Goal: Task Accomplishment & Management: Manage account settings

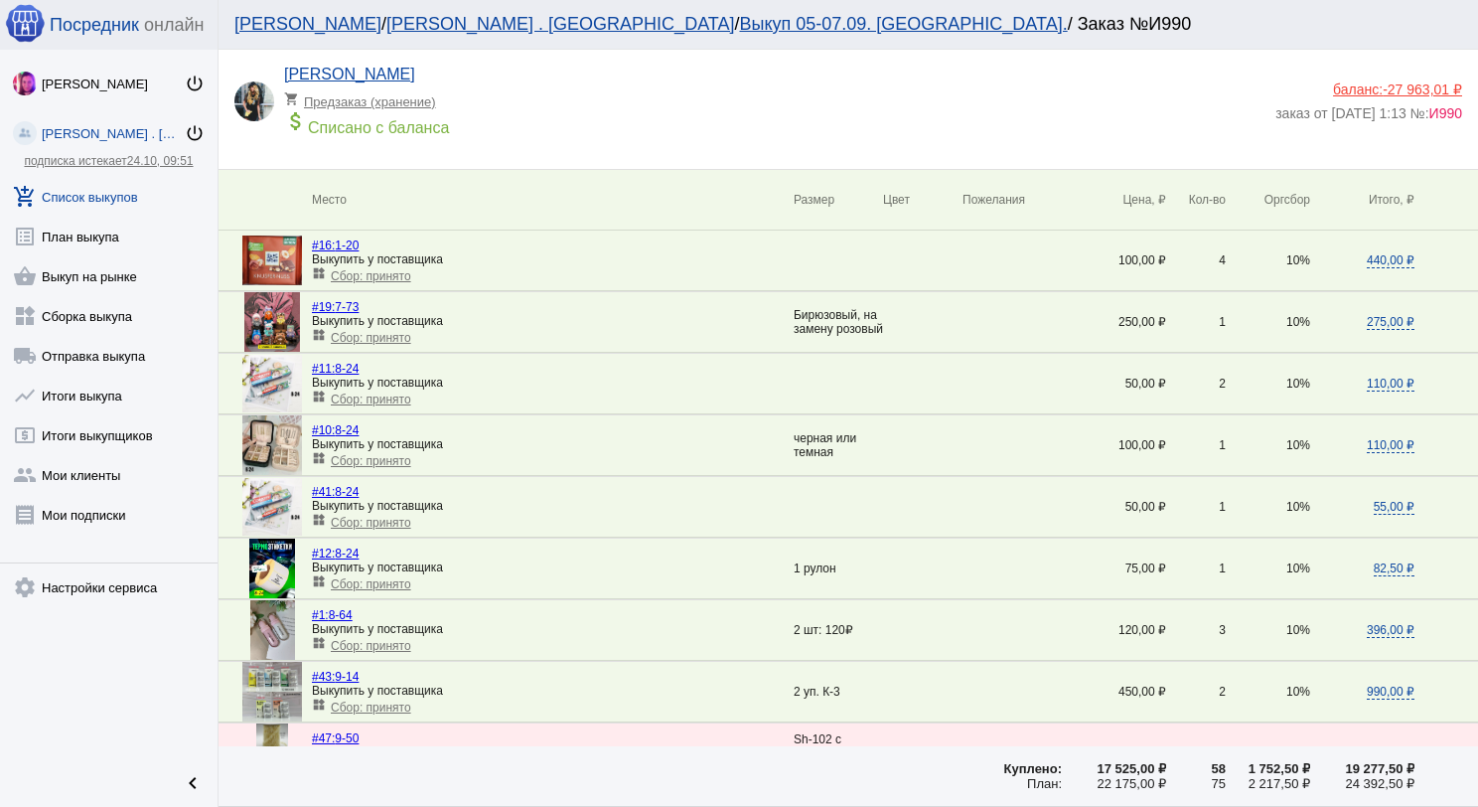
click at [75, 187] on link "add_shopping_cart Список выкупов" at bounding box center [109, 193] width 218 height 40
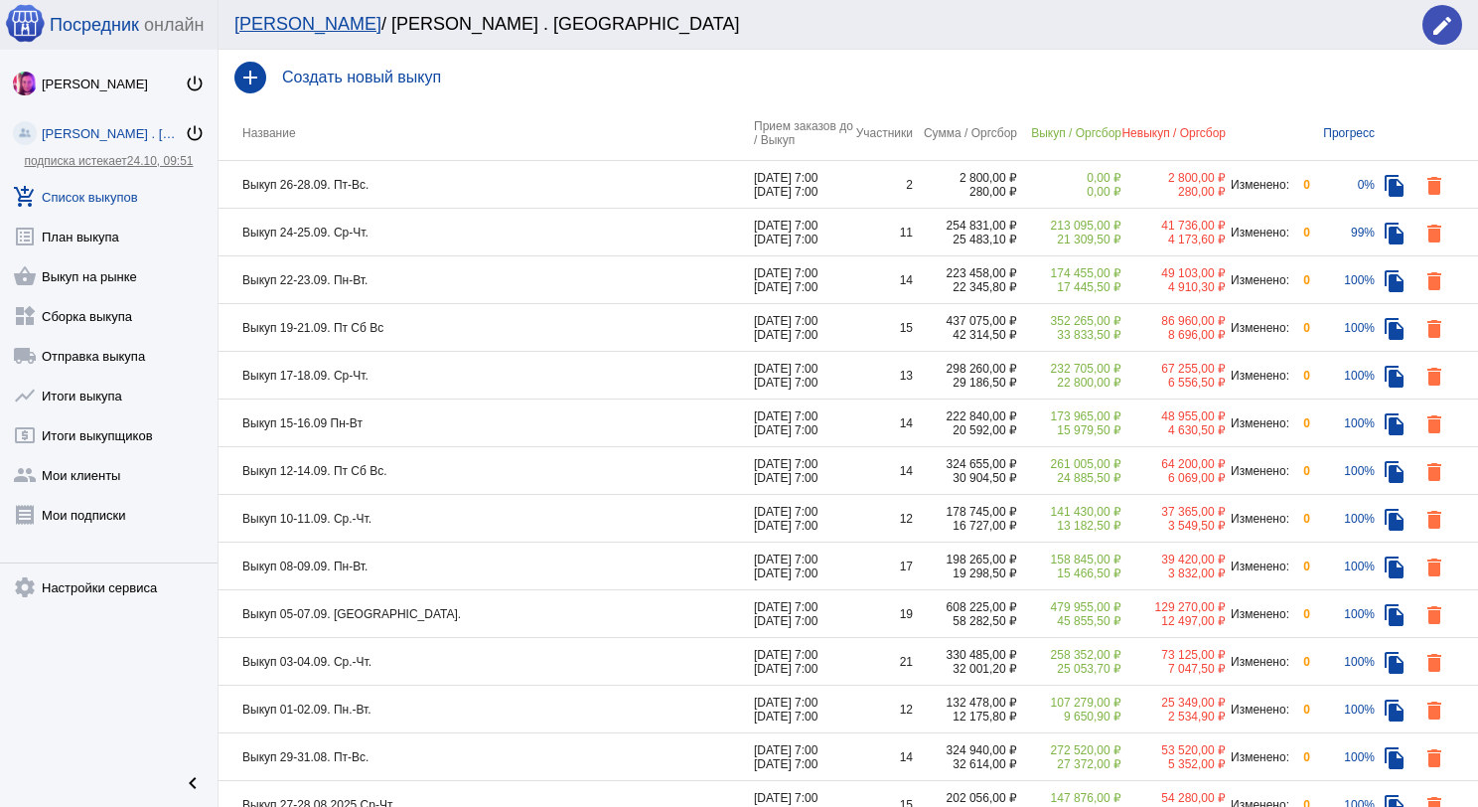
click at [408, 182] on td "Выкуп 26-28.09. Пт-Вс." at bounding box center [486, 185] width 535 height 48
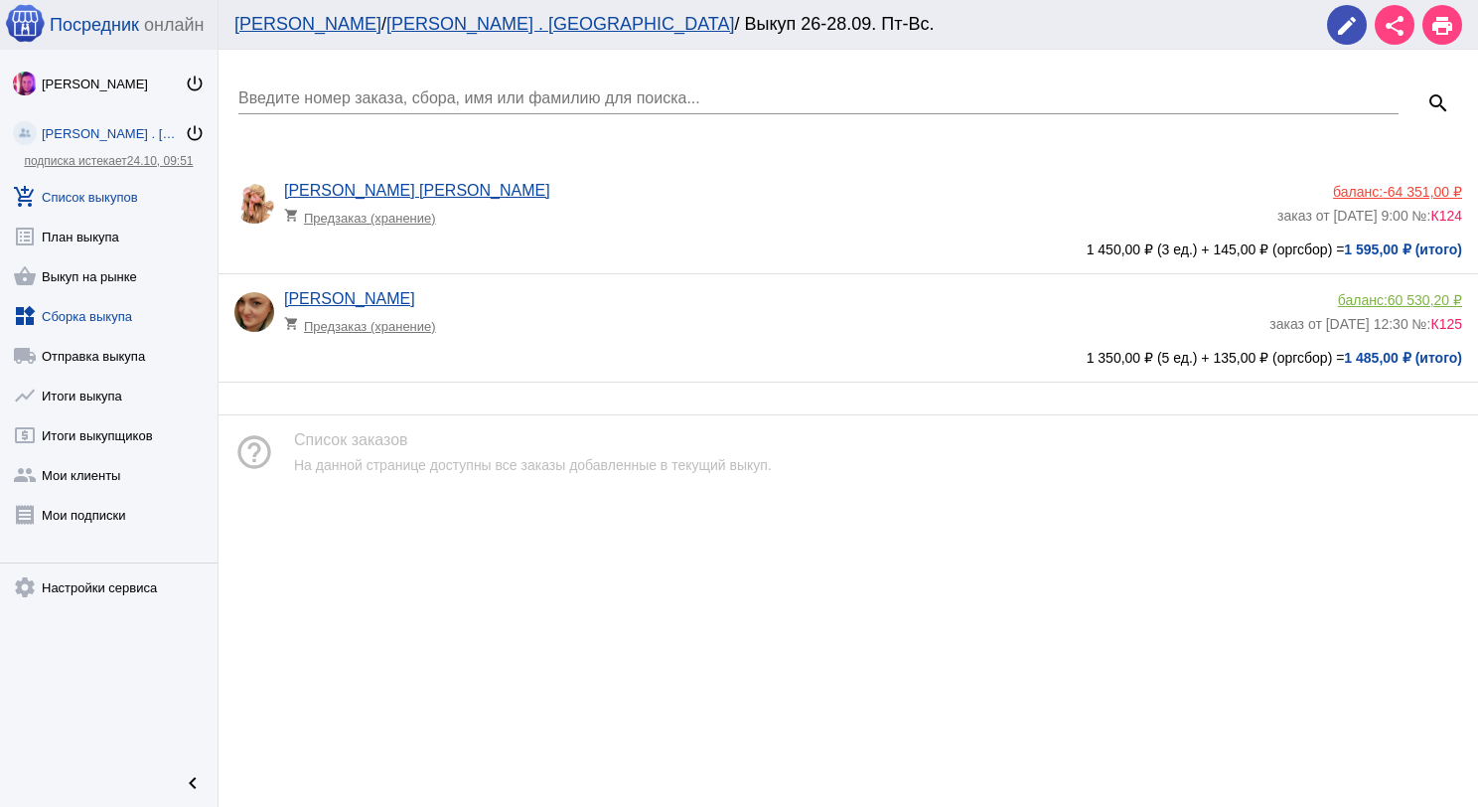
click at [107, 305] on link "widgets Сборка выкупа" at bounding box center [109, 312] width 218 height 40
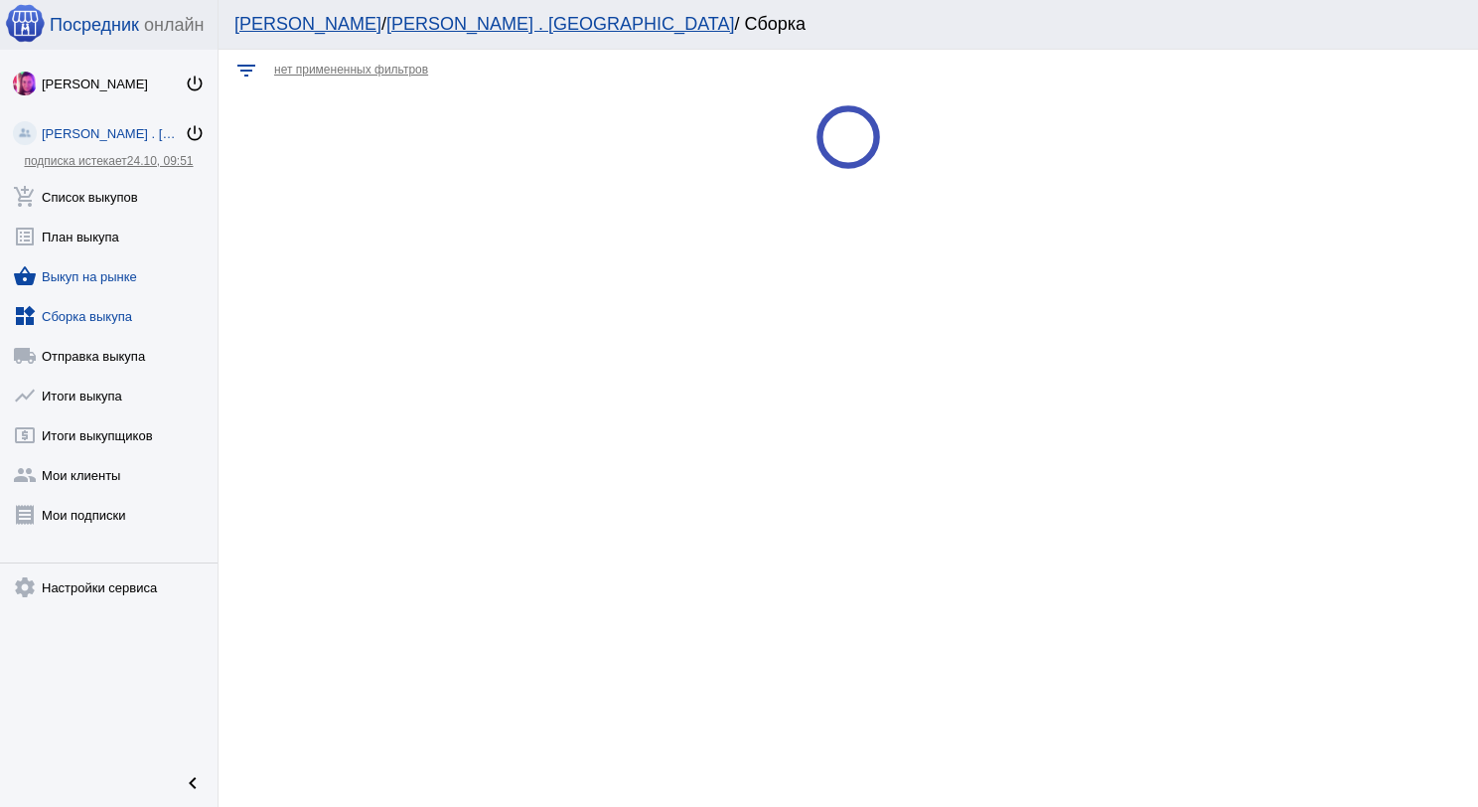
click at [120, 270] on link "shopping_basket Выкуп на рынке" at bounding box center [109, 272] width 218 height 40
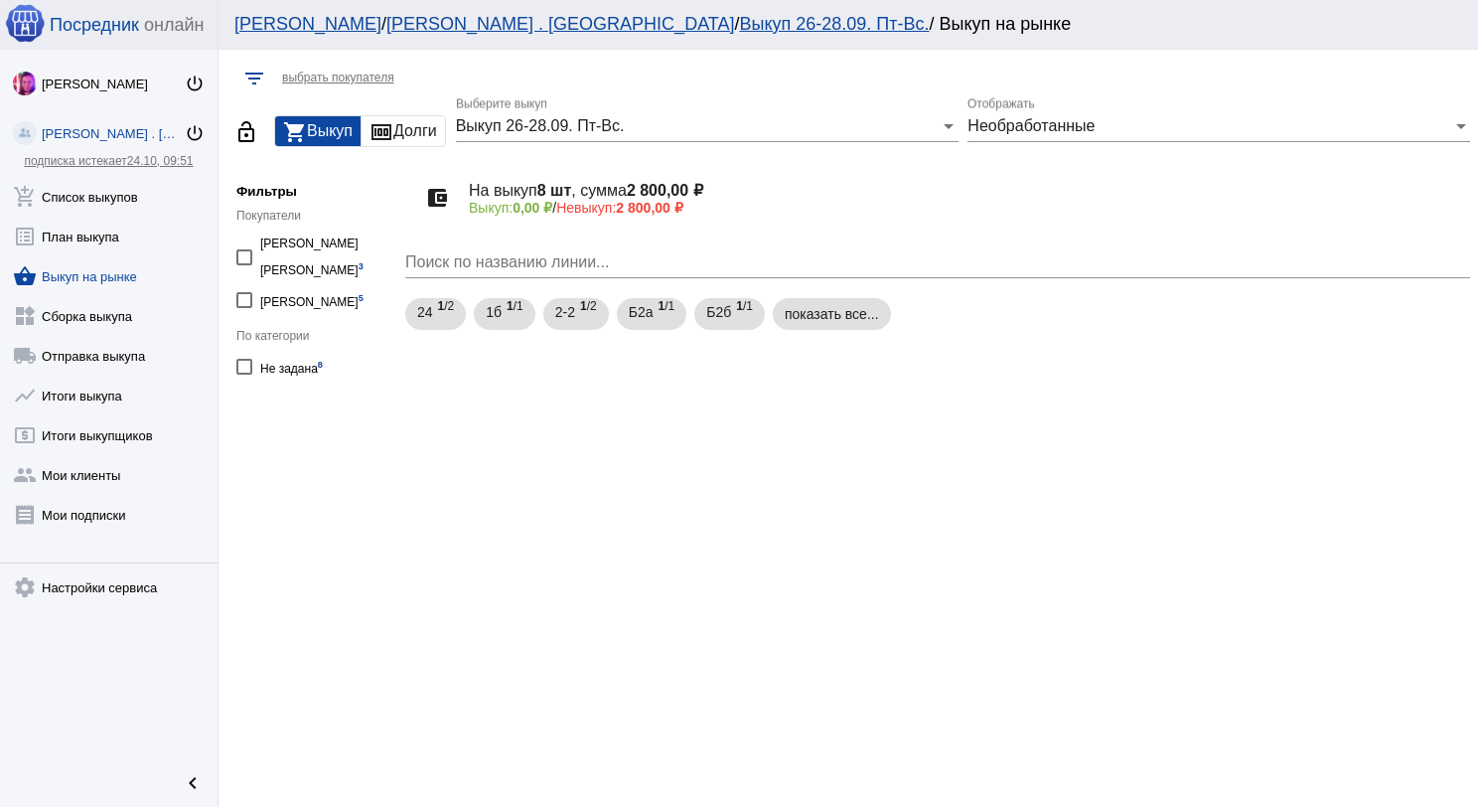
click at [506, 131] on span "Выкуп 26-28.09. Пт-Вс." at bounding box center [540, 125] width 169 height 17
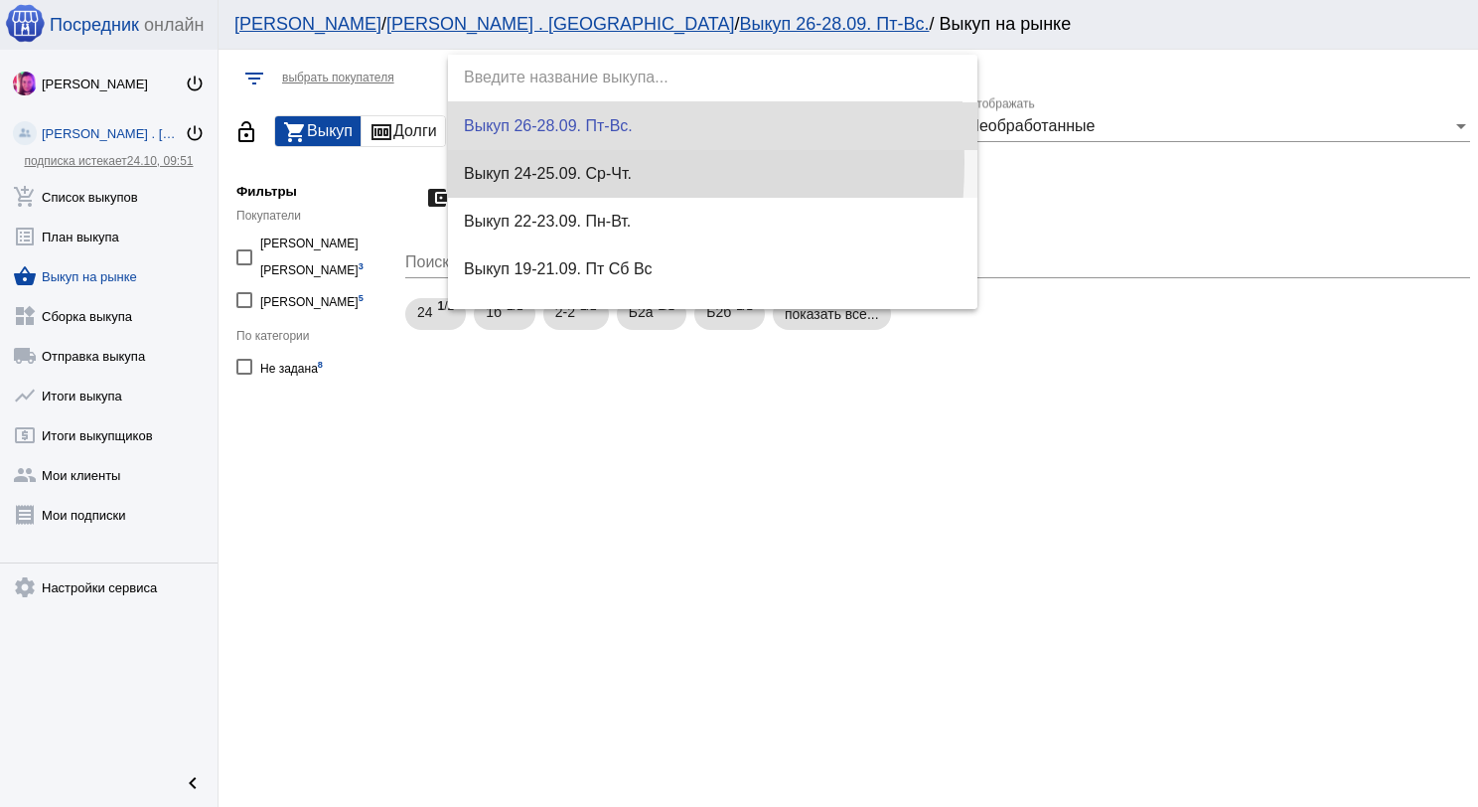
click at [504, 163] on span "Выкуп 24-25.09. Ср-Чт." at bounding box center [713, 174] width 499 height 48
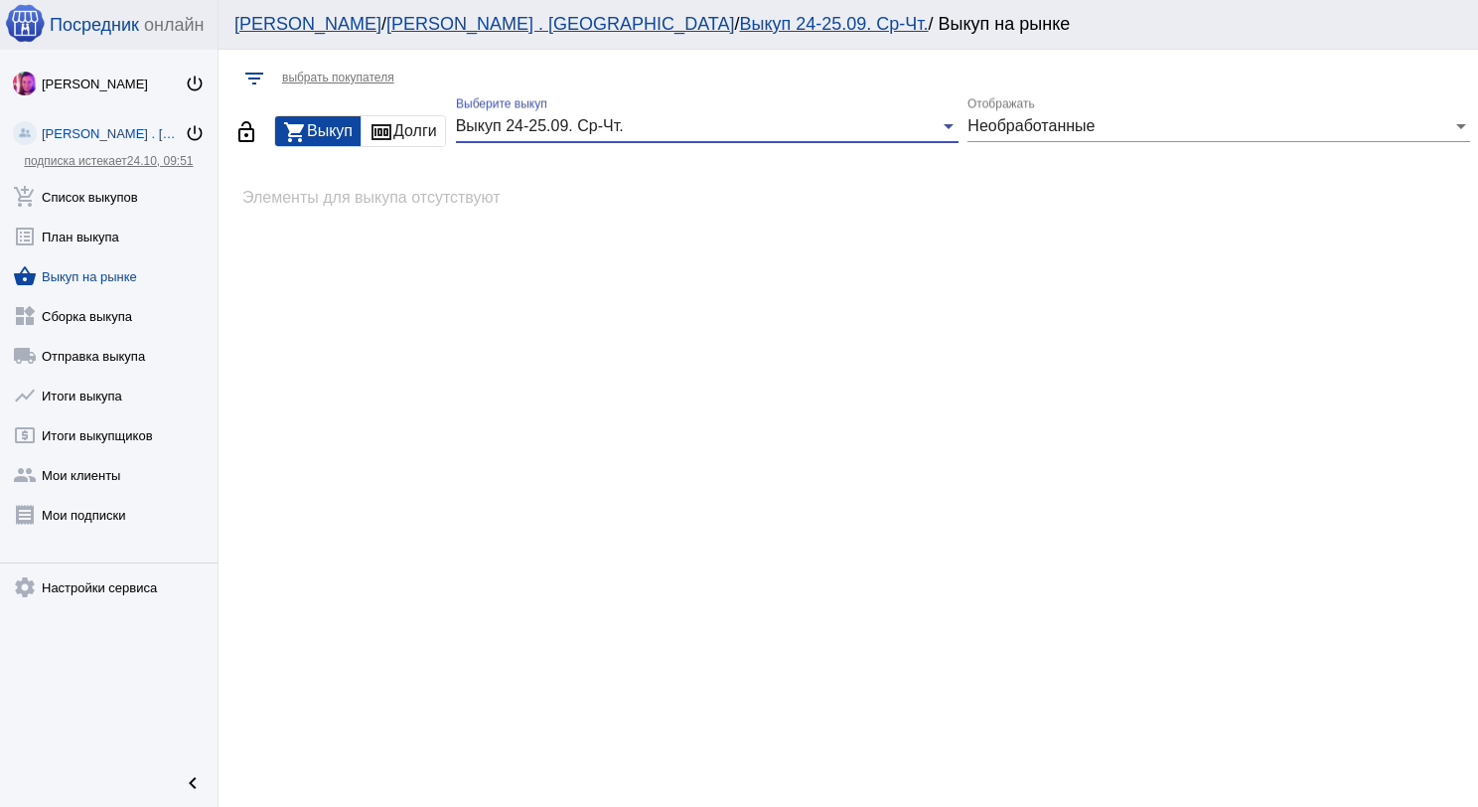
click at [552, 129] on span "Выкуп 24-25.09. Ср-Чт." at bounding box center [540, 125] width 168 height 17
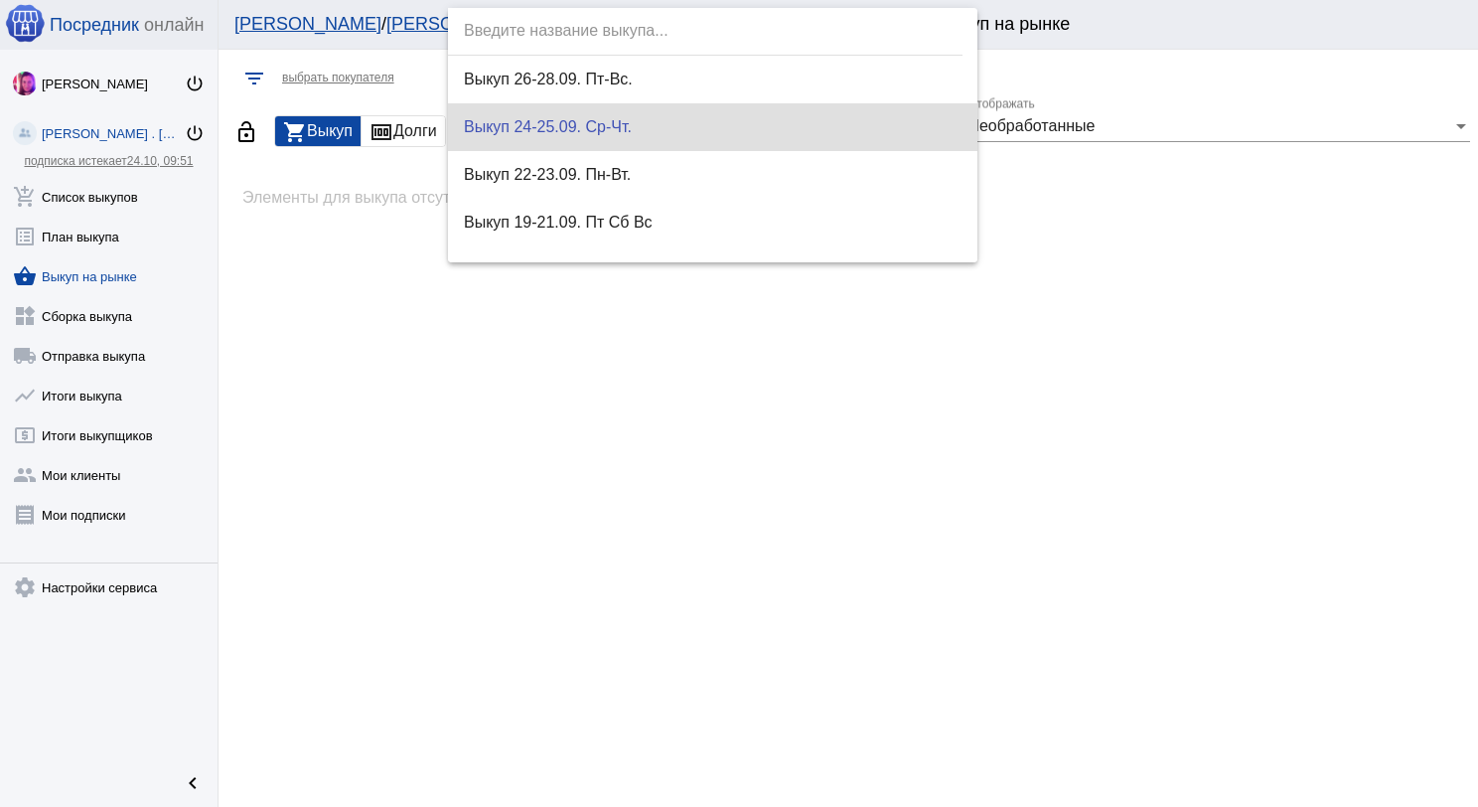
click at [556, 116] on span "Выкуп 24-25.09. Ср-Чт." at bounding box center [713, 127] width 499 height 48
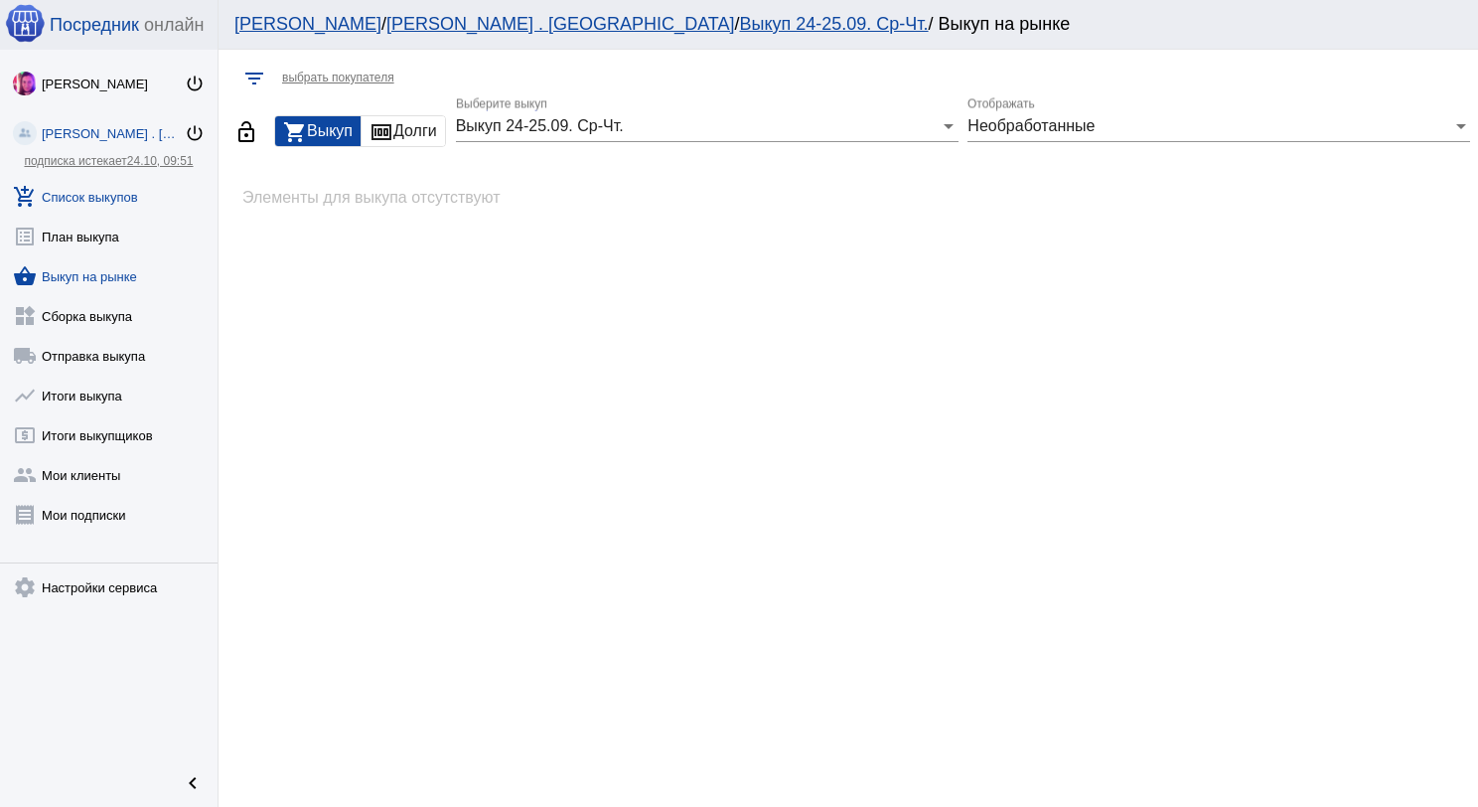
click at [122, 182] on link "add_shopping_cart Список выкупов" at bounding box center [109, 193] width 218 height 40
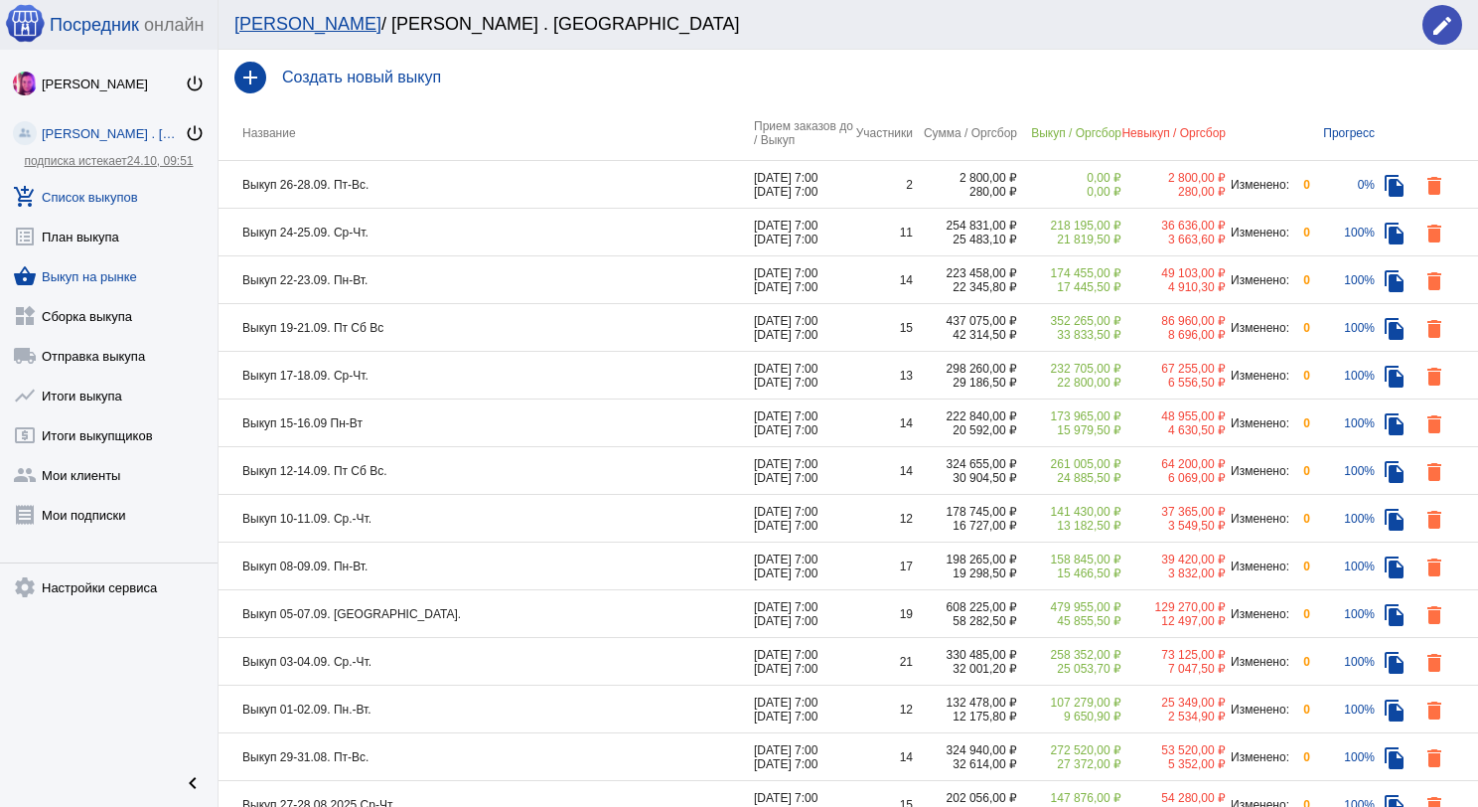
drag, startPoint x: 102, startPoint y: 269, endPoint x: 353, endPoint y: 298, distance: 252.0
click at [104, 270] on link "shopping_basket Выкуп на рынке" at bounding box center [109, 272] width 218 height 40
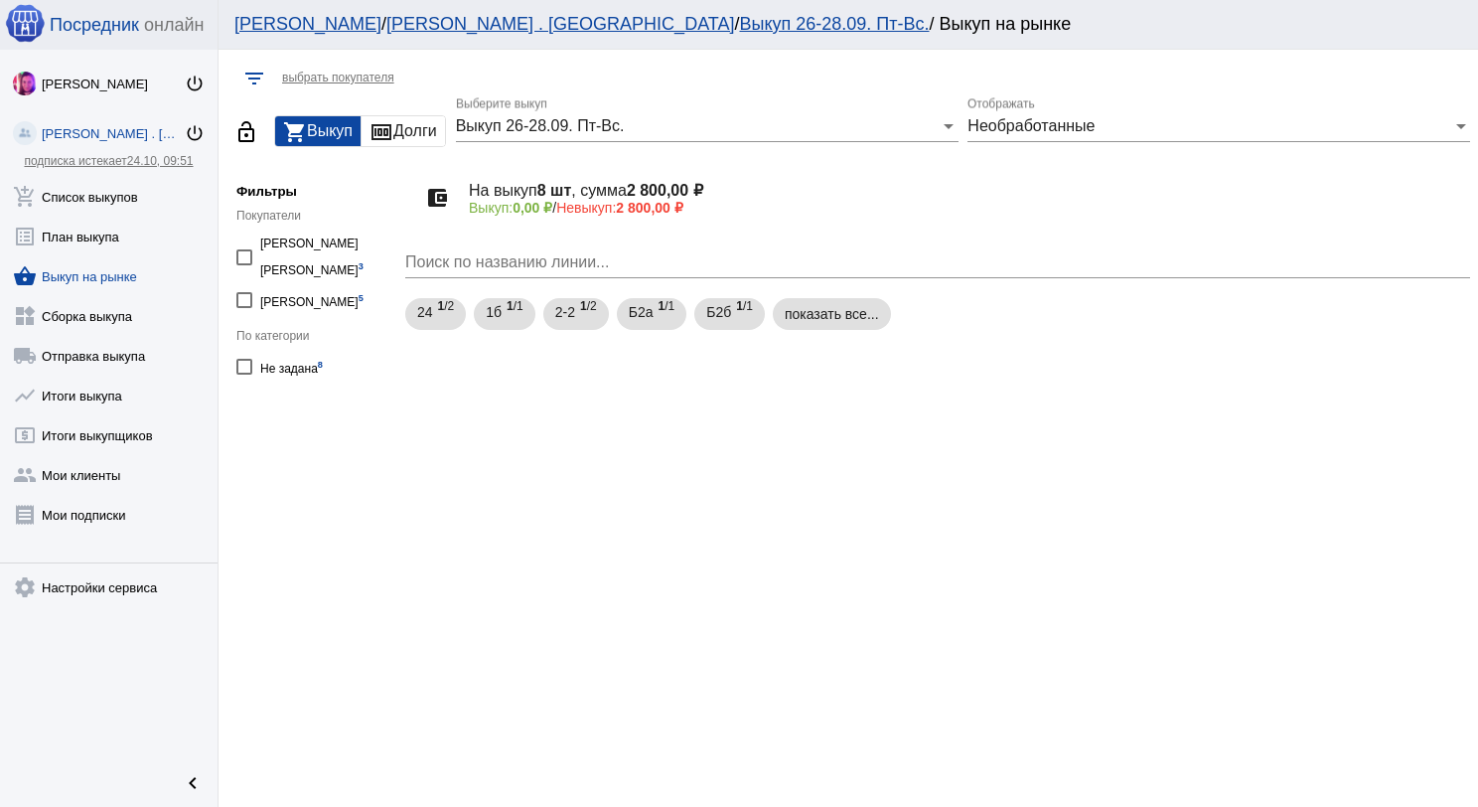
click at [585, 135] on div "Выкуп 26-28.09. Пт-Вс. Выберите выкуп" at bounding box center [707, 119] width 503 height 45
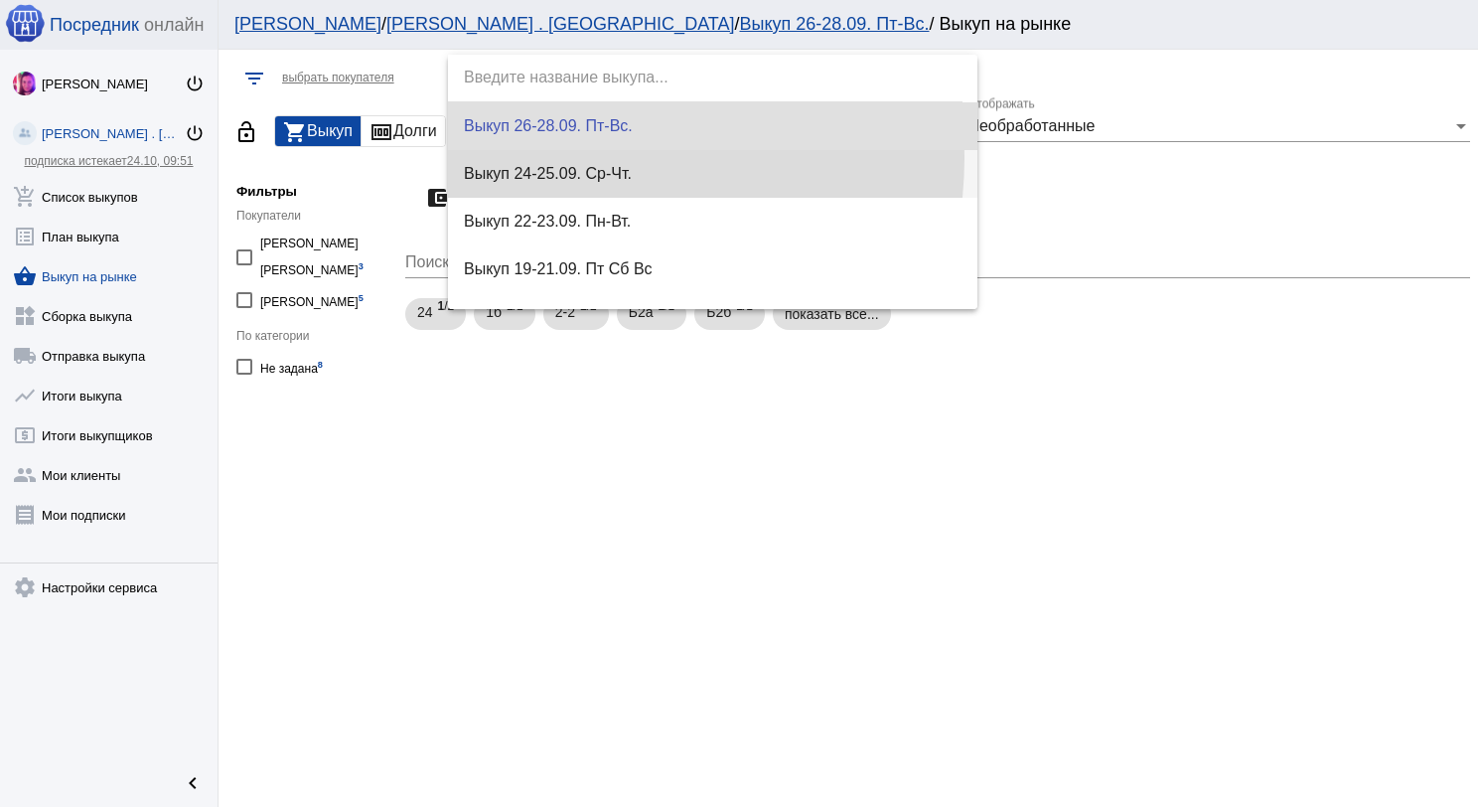
click at [592, 159] on span "Выкуп 24-25.09. Ср-Чт." at bounding box center [713, 174] width 499 height 48
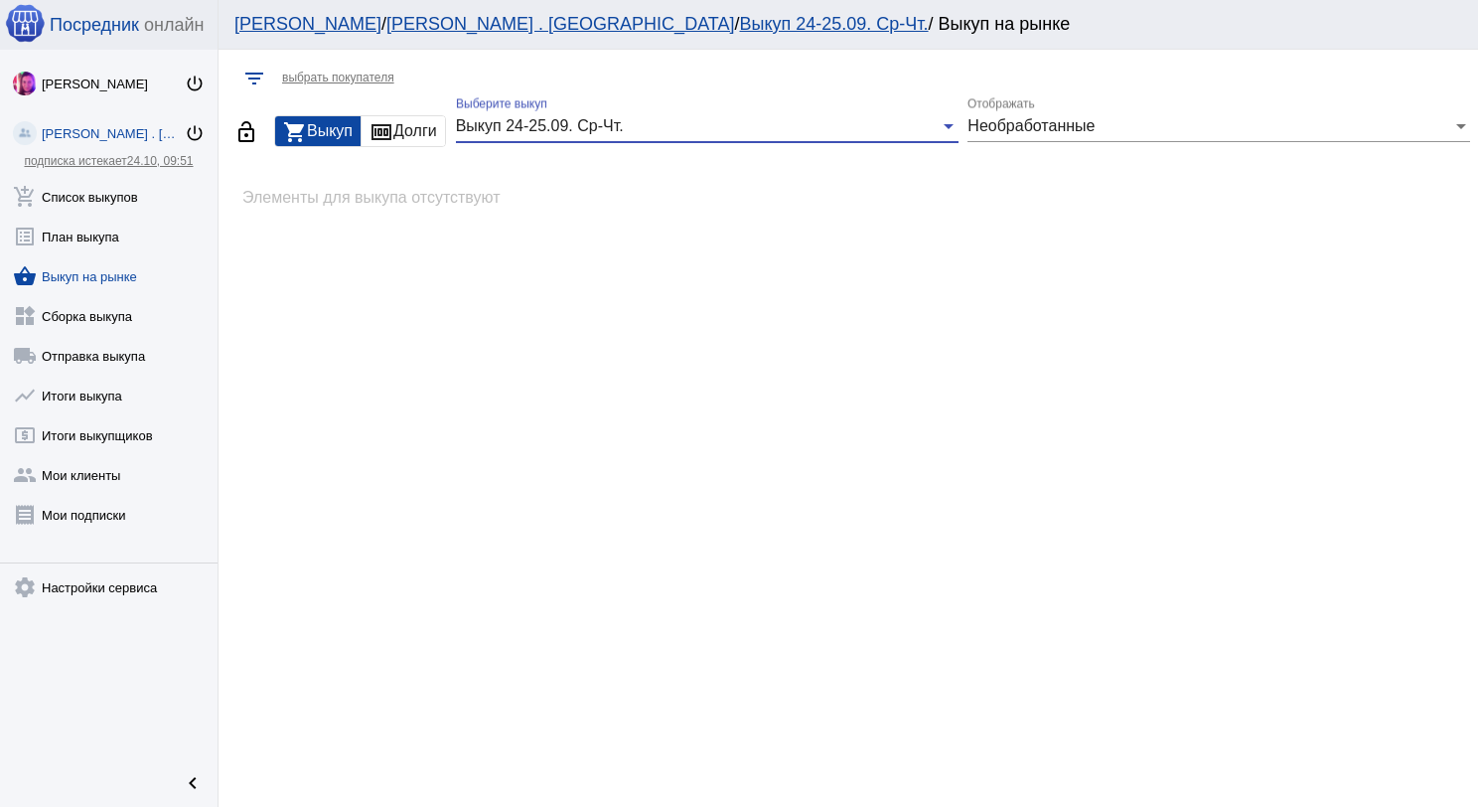
click at [517, 132] on span "Выкуп 24-25.09. Ср-Чт." at bounding box center [540, 125] width 168 height 17
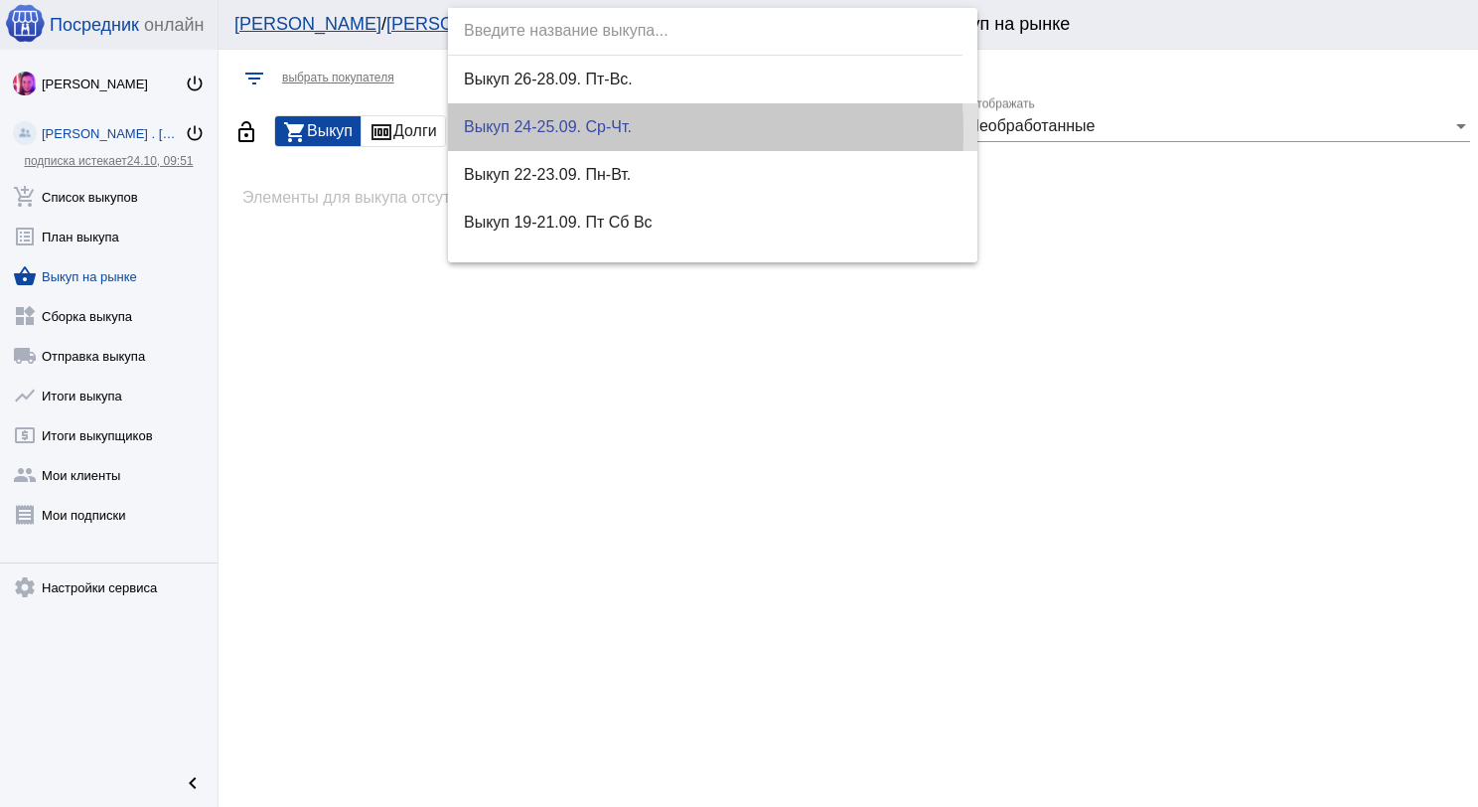
click at [517, 132] on span "Выкуп 24-25.09. Ср-Чт." at bounding box center [713, 127] width 499 height 48
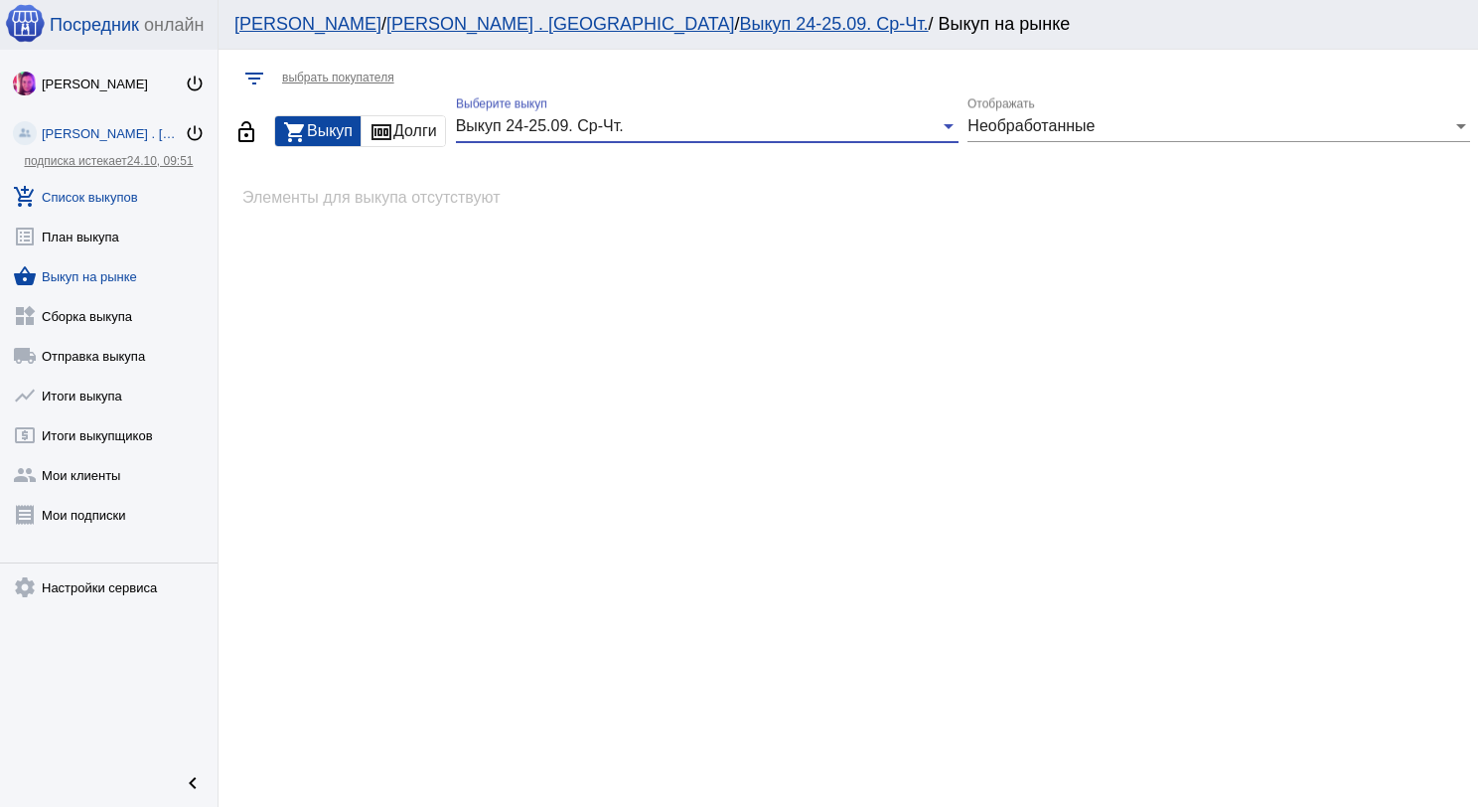
click at [114, 205] on link "add_shopping_cart Список выкупов" at bounding box center [109, 193] width 218 height 40
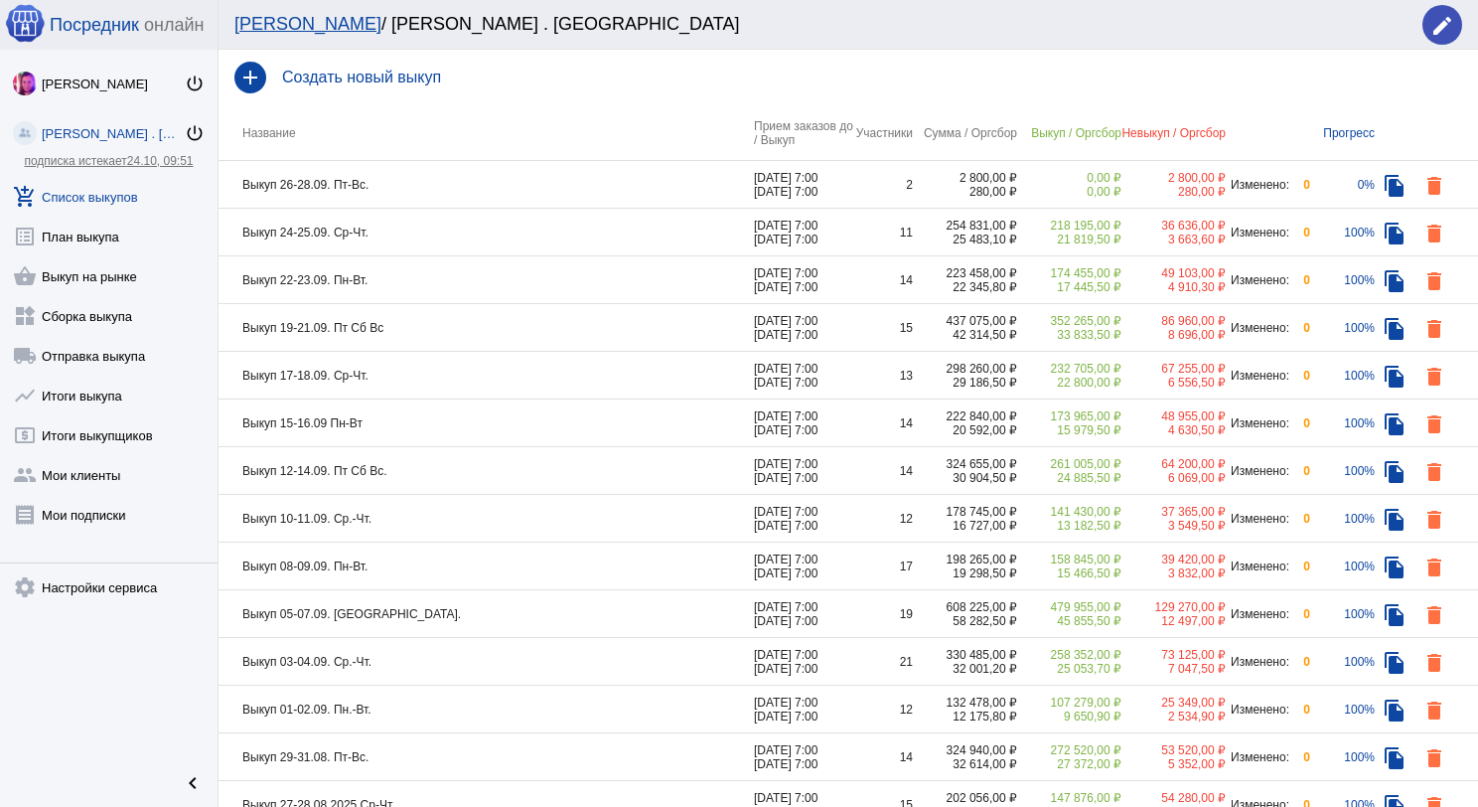
click at [442, 179] on td "Выкуп 26-28.09. Пт-Вс." at bounding box center [486, 185] width 535 height 48
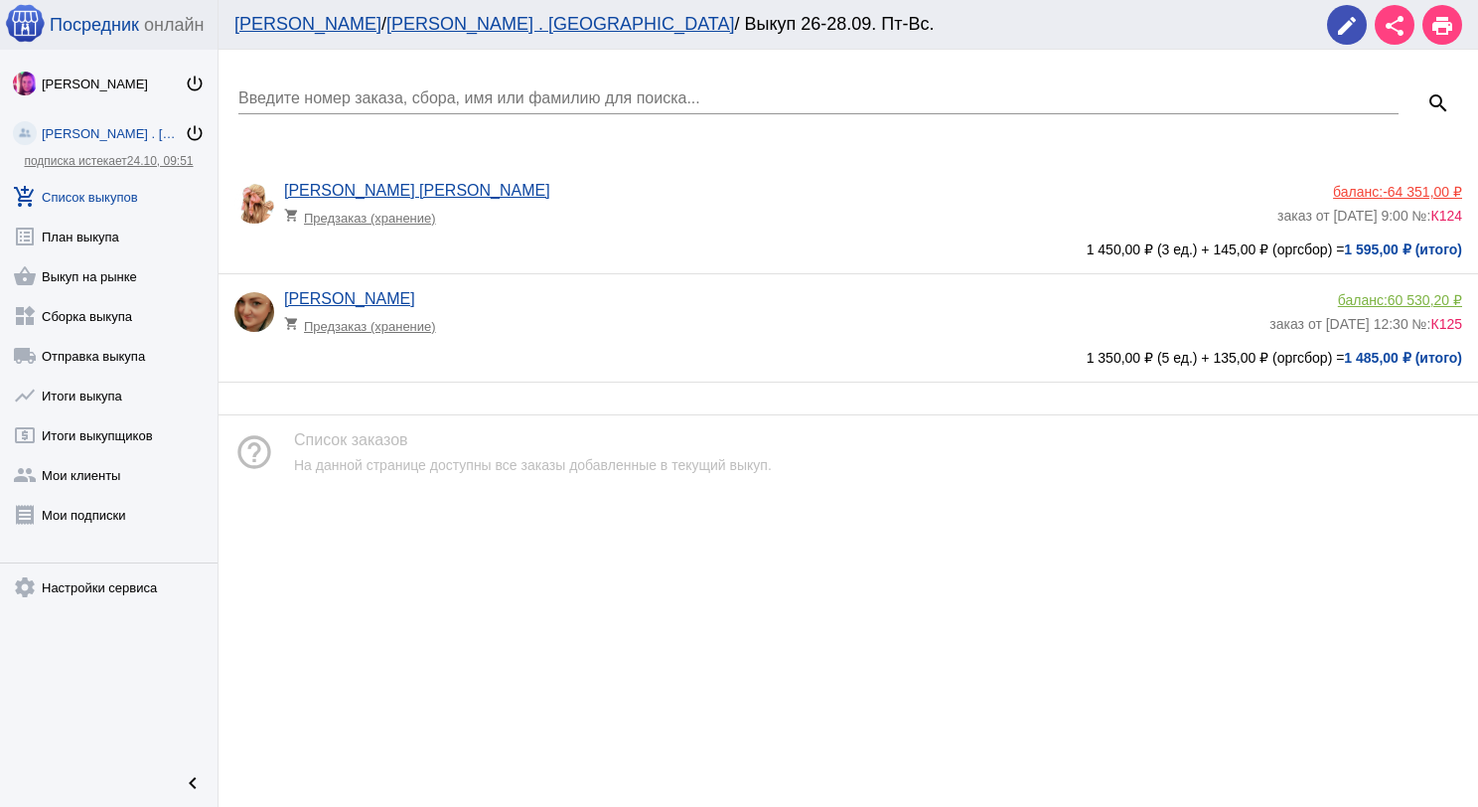
click at [75, 194] on link "add_shopping_cart Список выкупов" at bounding box center [109, 193] width 218 height 40
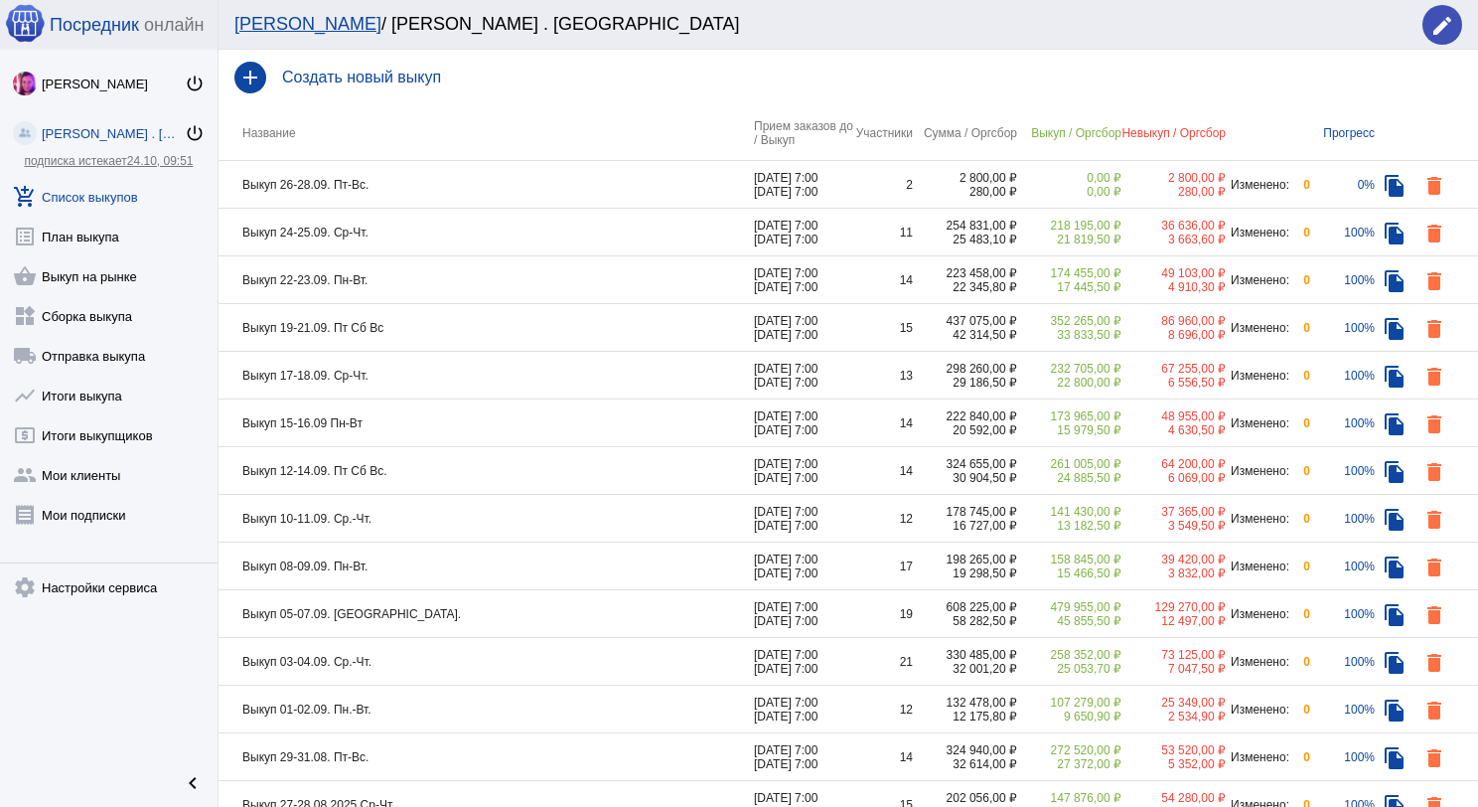
click at [433, 191] on td "Выкуп 26-28.09. Пт-Вс." at bounding box center [486, 185] width 535 height 48
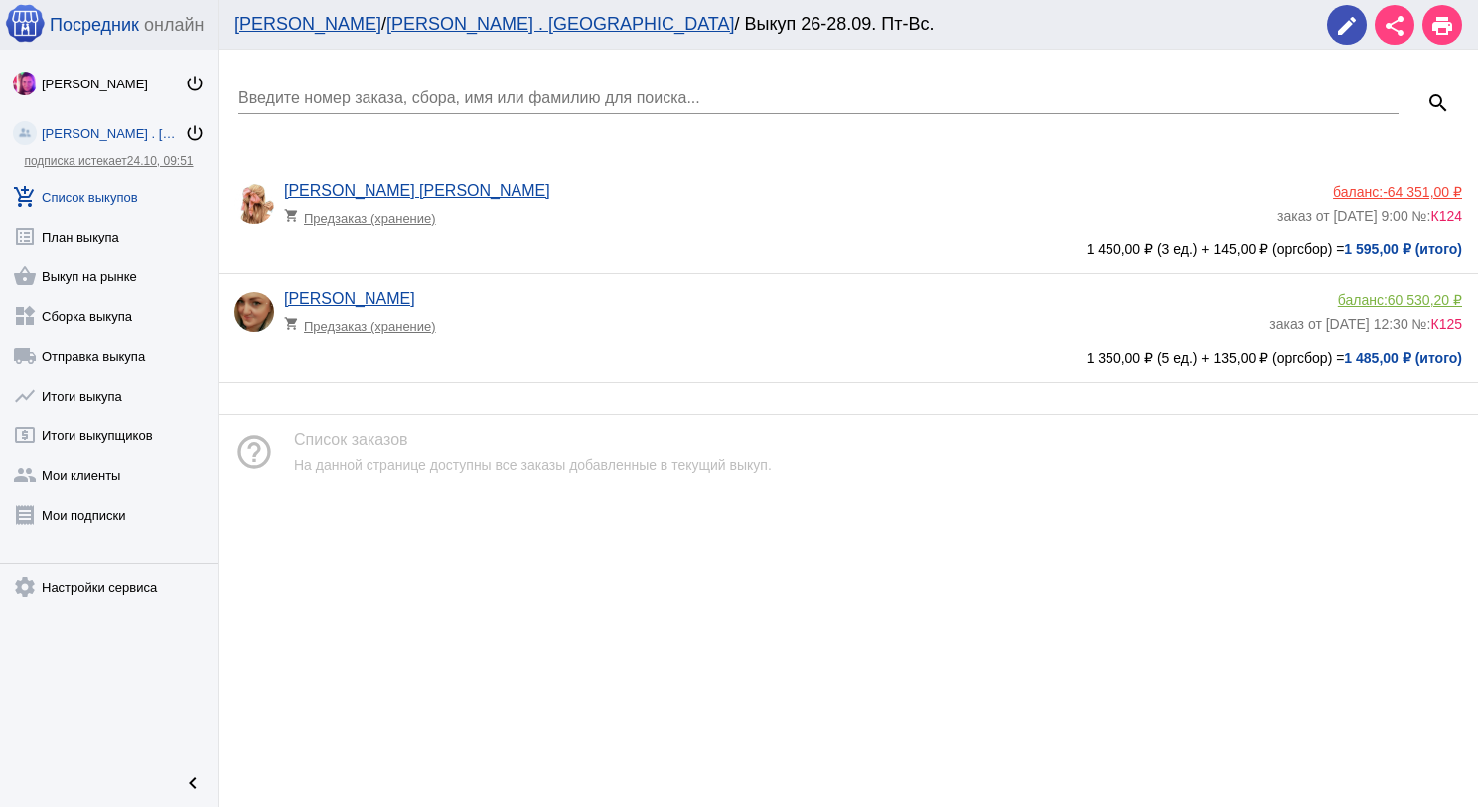
click at [103, 180] on link "add_shopping_cart Список выкупов" at bounding box center [109, 193] width 218 height 40
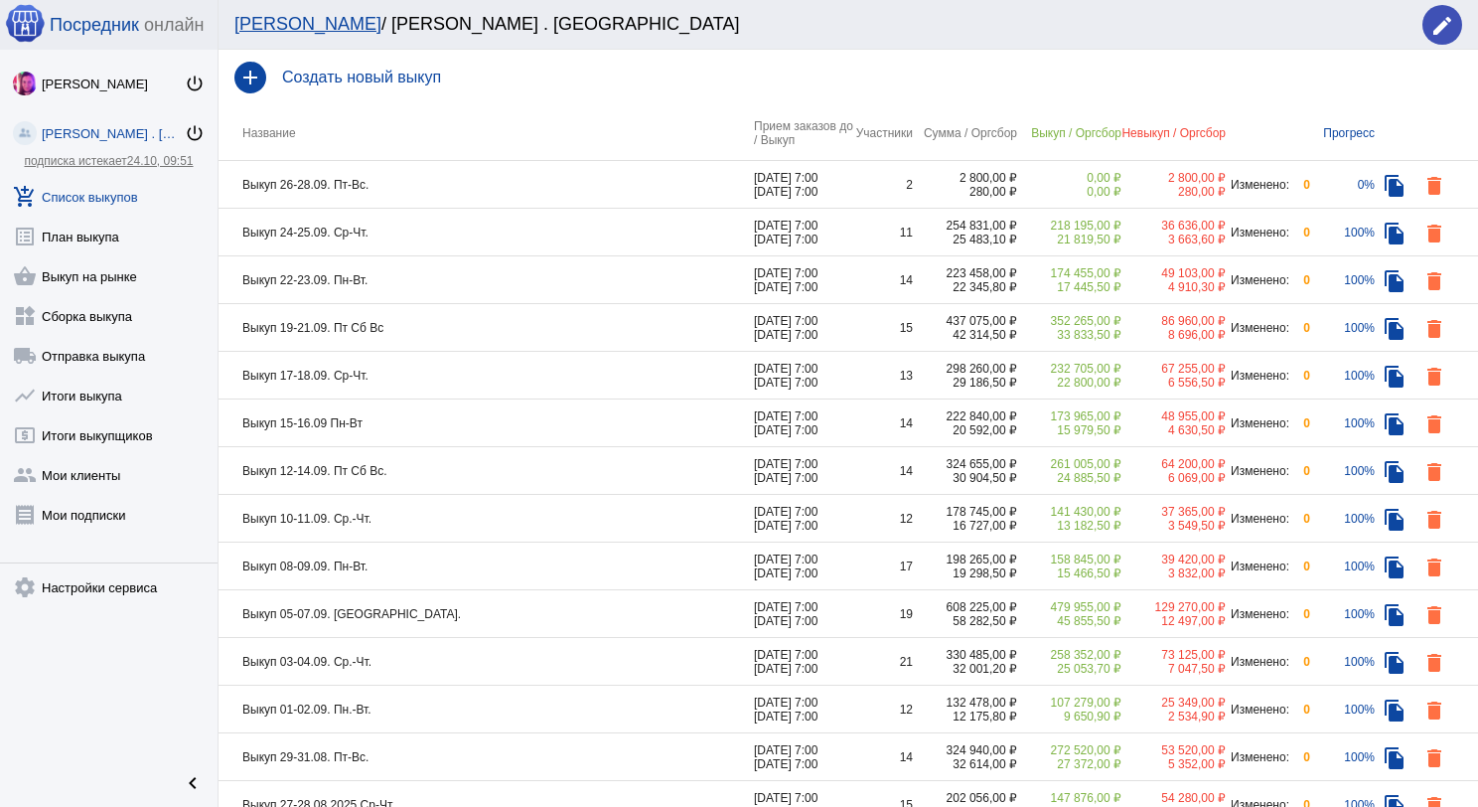
click at [424, 377] on td "Выкуп 17-18.09. Ср-Чт." at bounding box center [486, 376] width 535 height 48
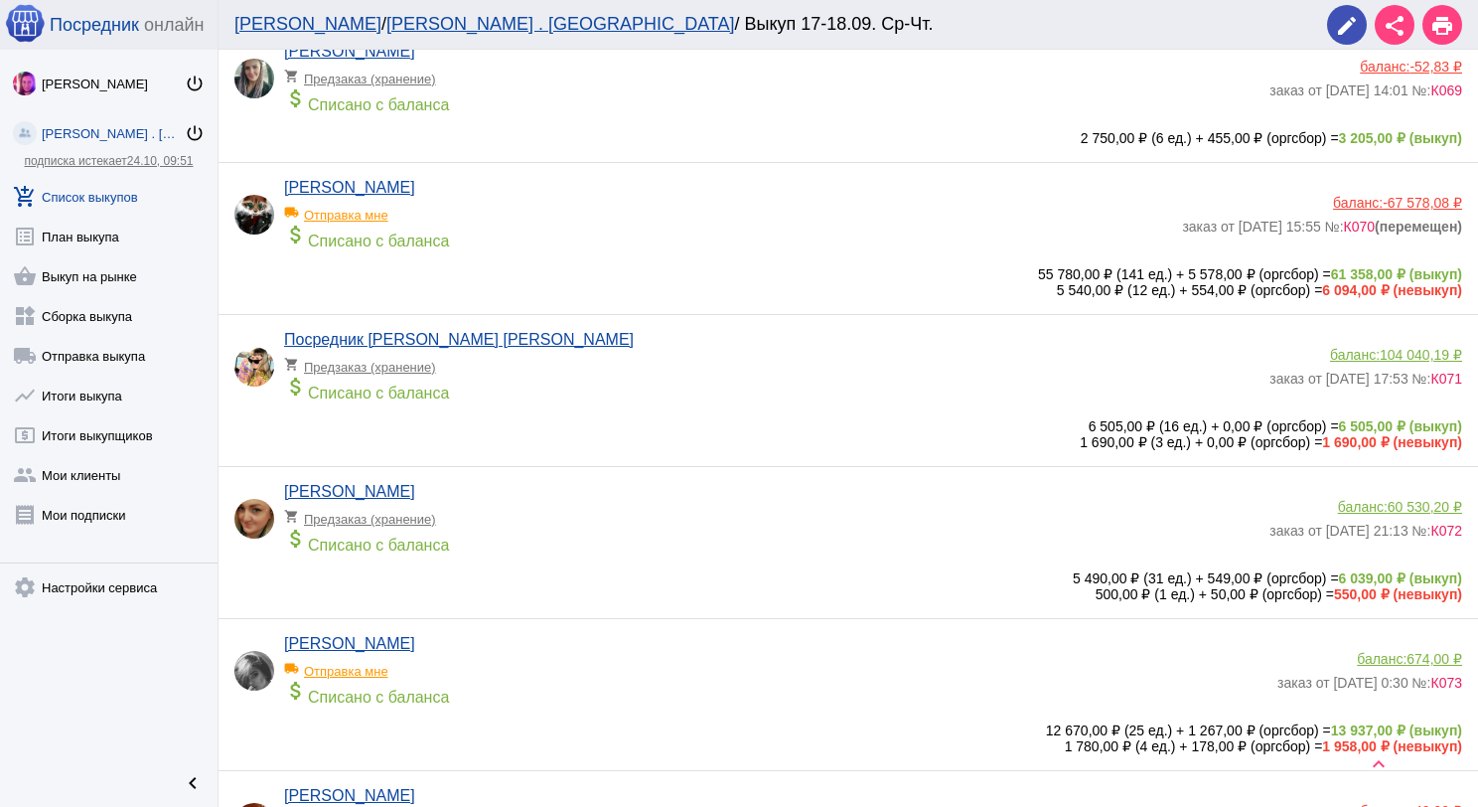
scroll to position [596, 0]
click at [528, 667] on app-delivery-type "local_shipping Отправка мне" at bounding box center [775, 665] width 983 height 26
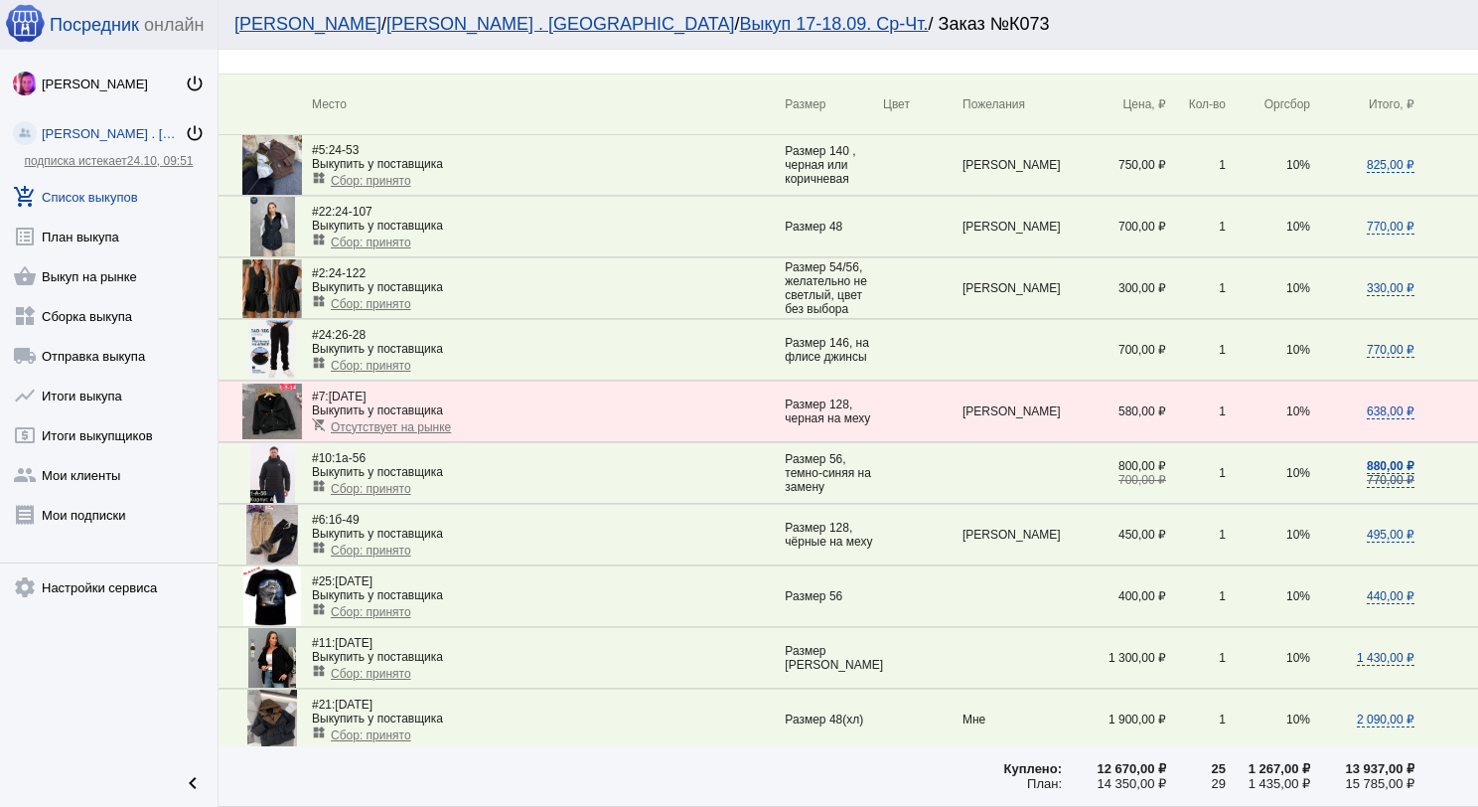
scroll to position [99, 0]
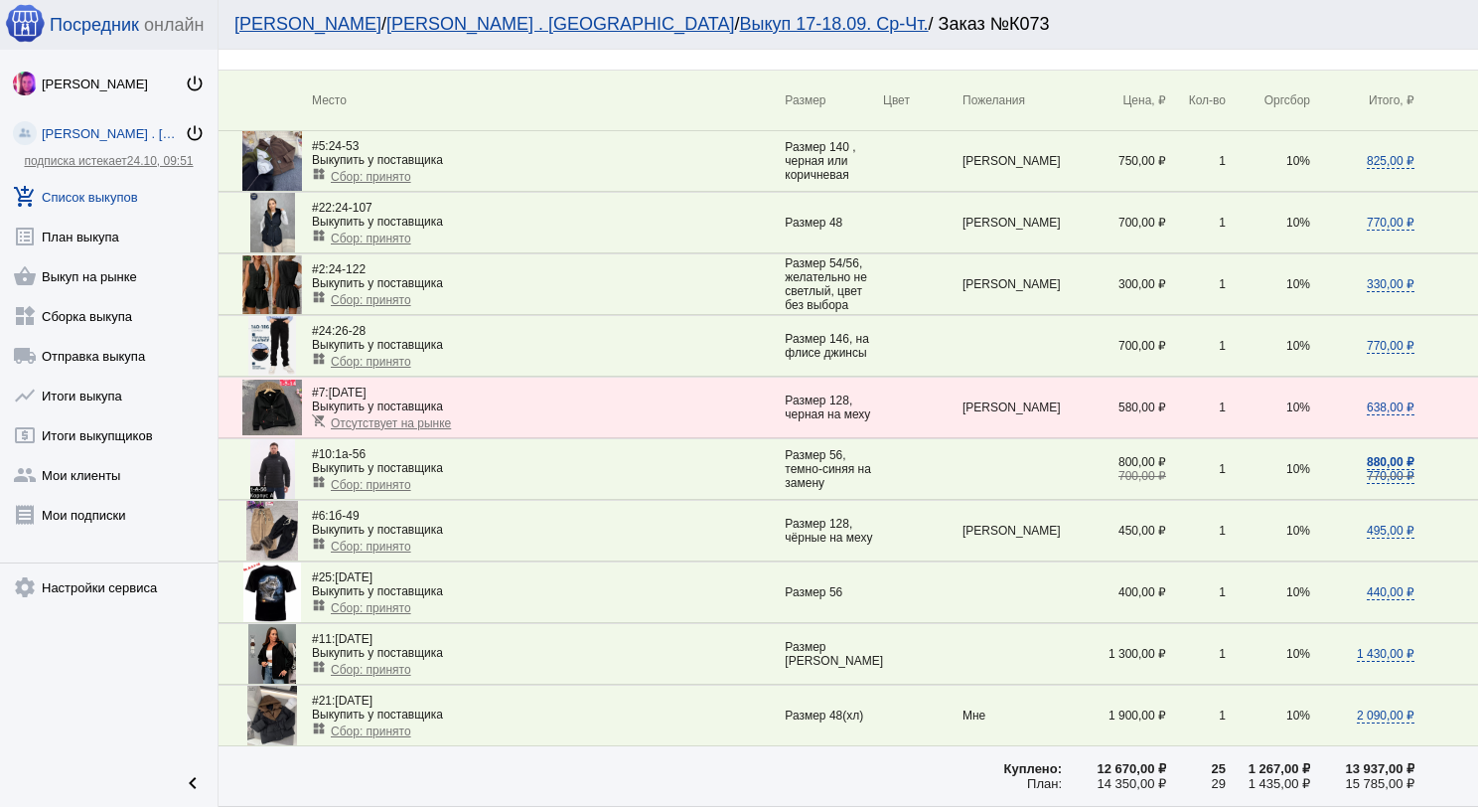
click at [366, 491] on span "Сбор: принято" at bounding box center [371, 485] width 80 height 14
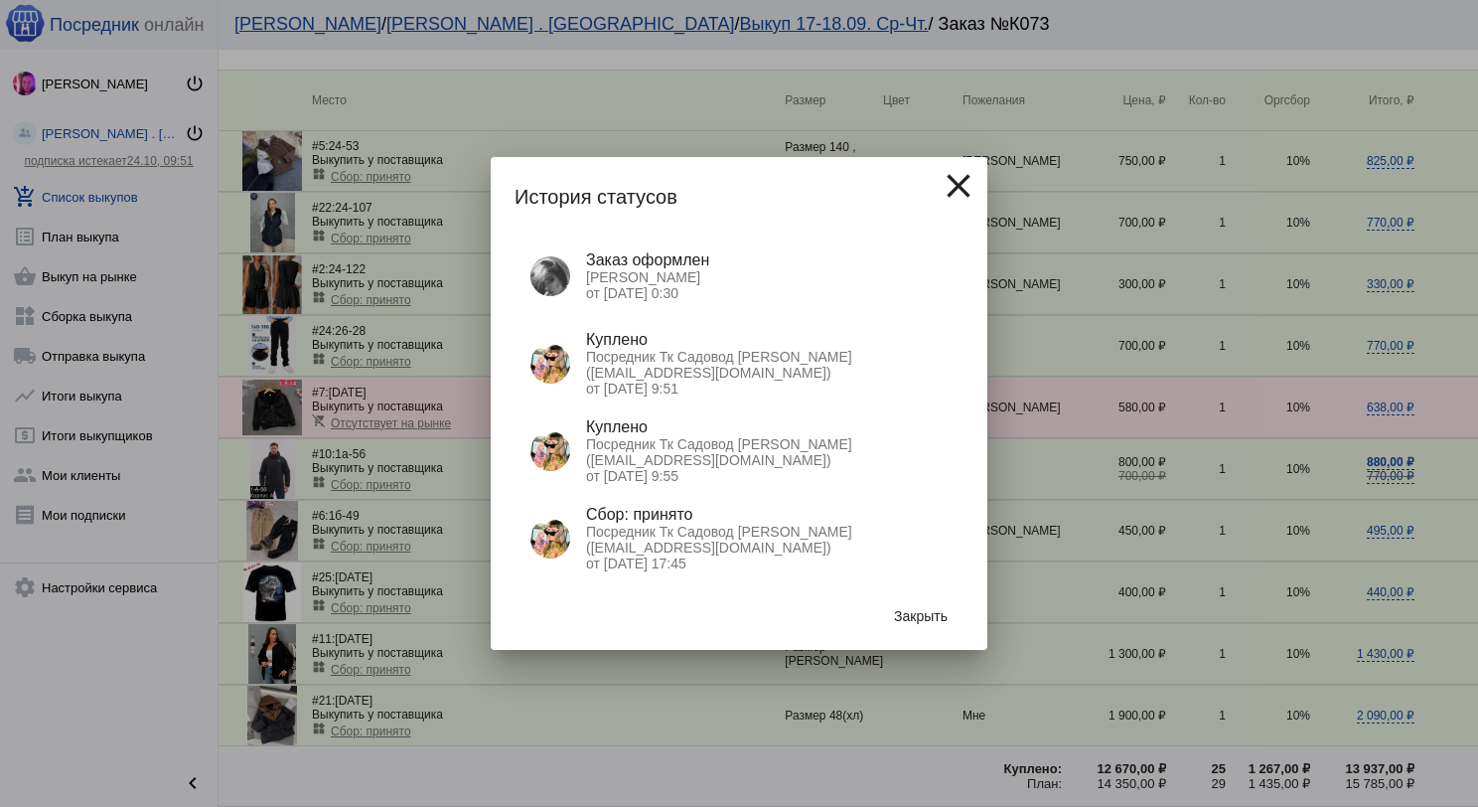
click at [929, 606] on button "Закрыть" at bounding box center [920, 616] width 85 height 36
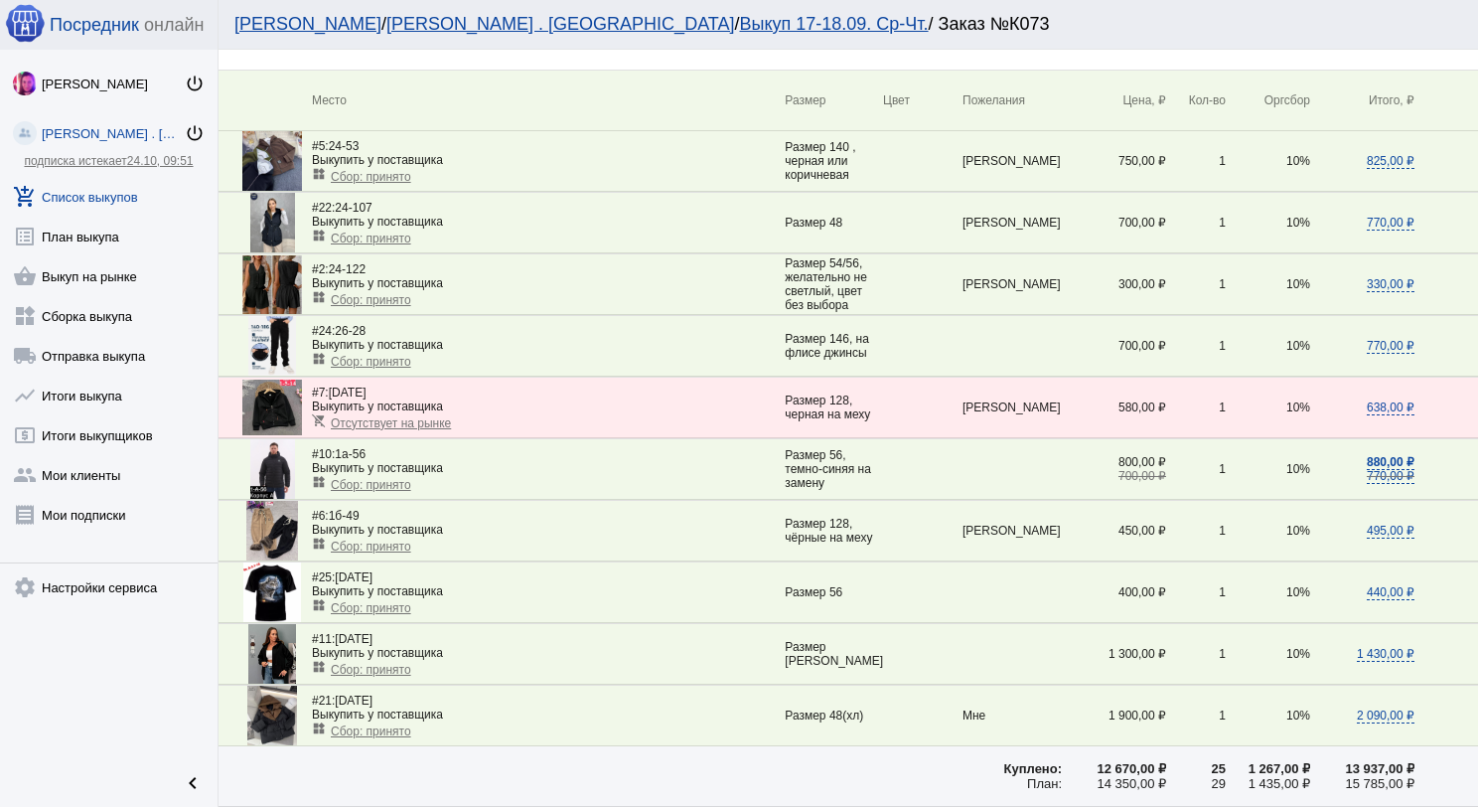
click at [121, 205] on link "add_shopping_cart Список выкупов" at bounding box center [109, 193] width 218 height 40
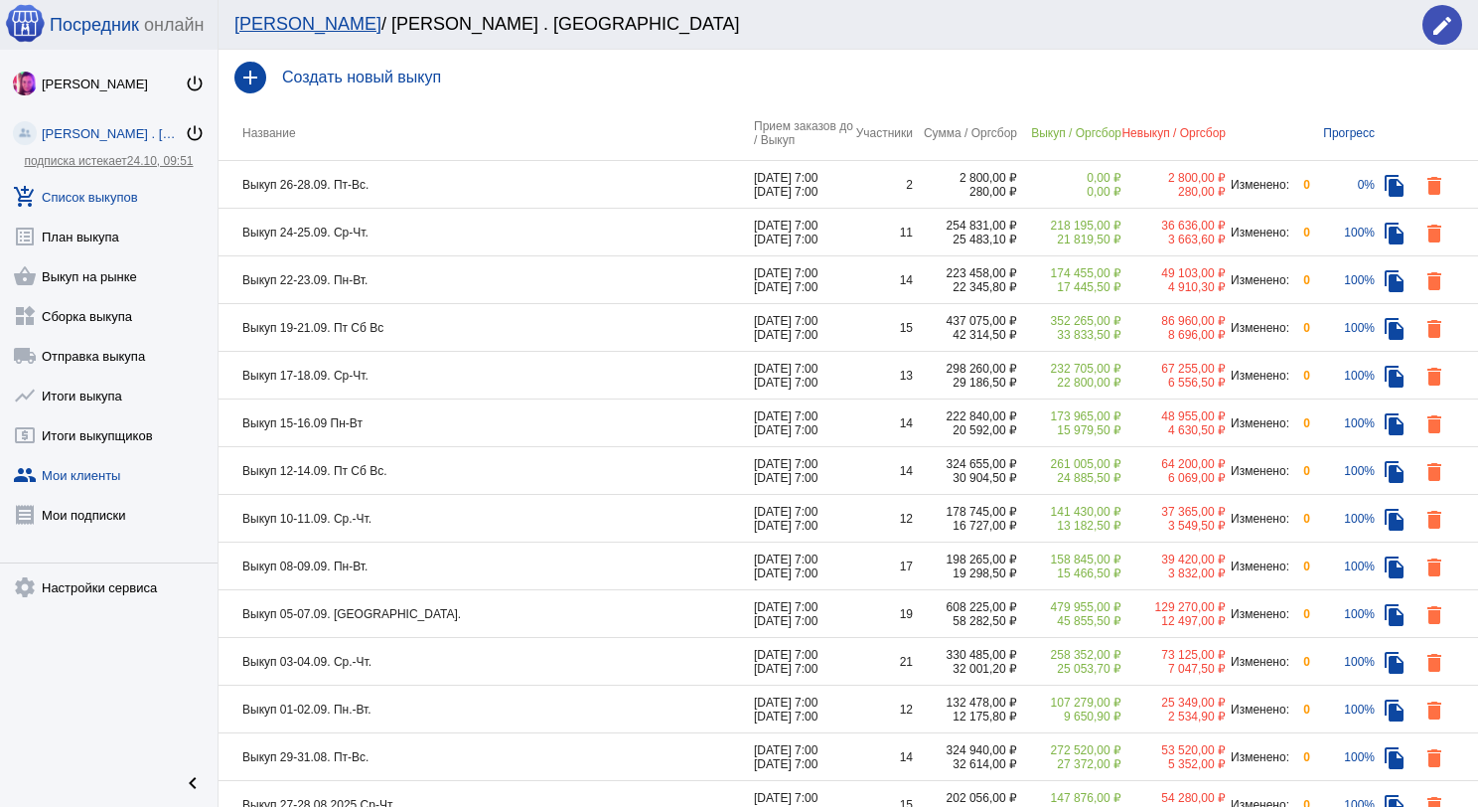
click at [114, 471] on link "group Мои клиенты" at bounding box center [109, 471] width 218 height 40
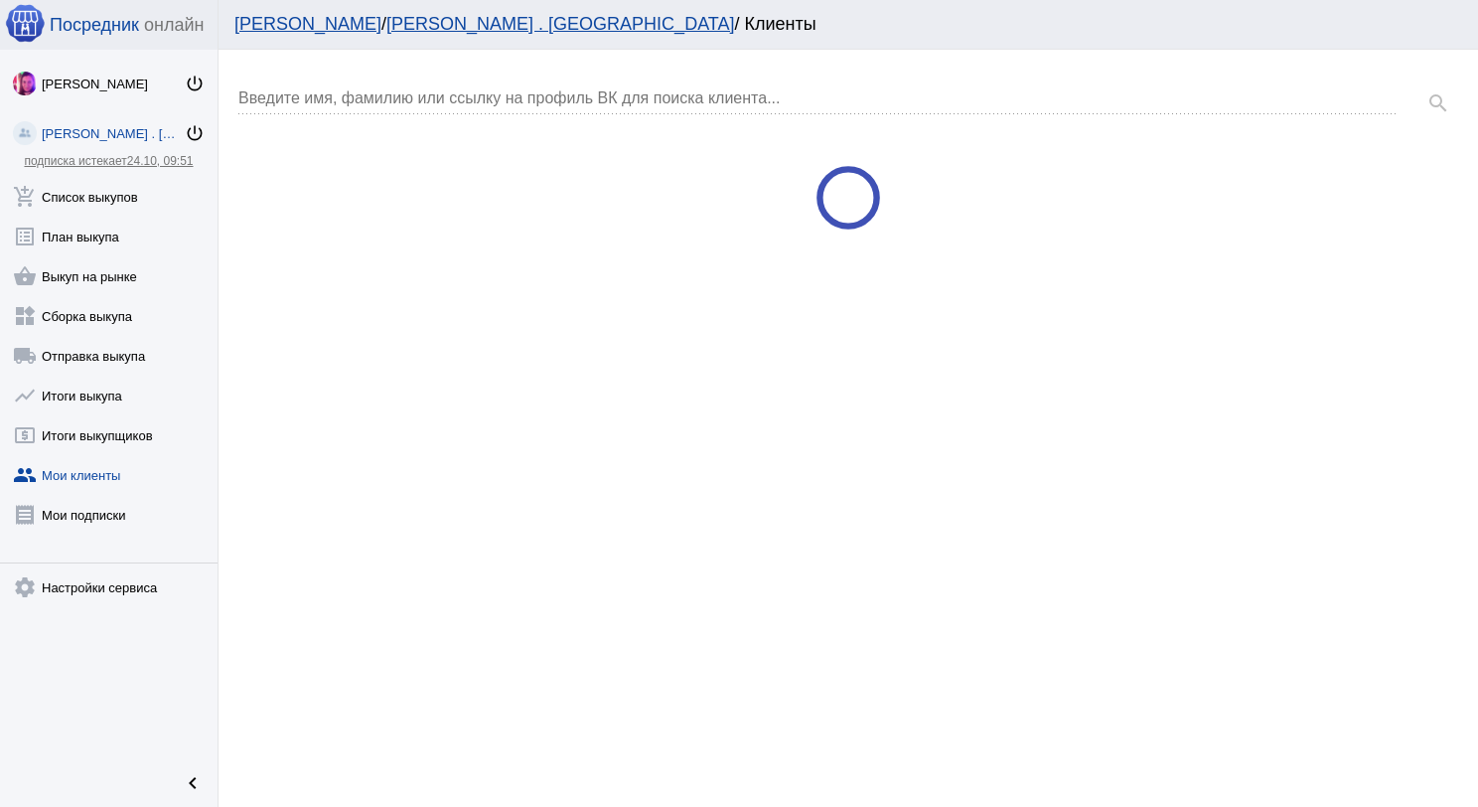
click at [453, 89] on input "Введите имя, фамилию или ссылку на профиль ВК для поиска клиента..." at bounding box center [818, 98] width 1160 height 18
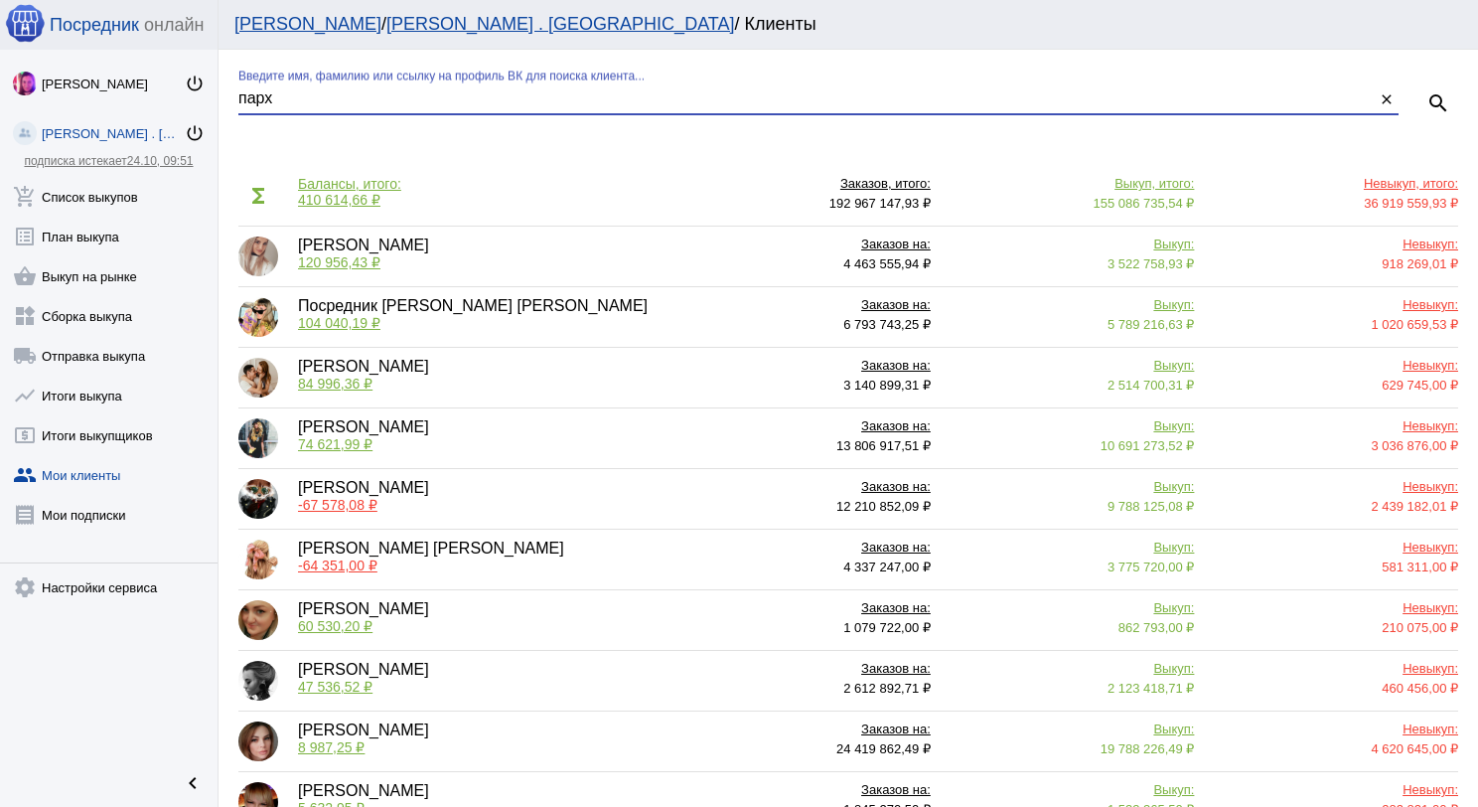
type input "парх"
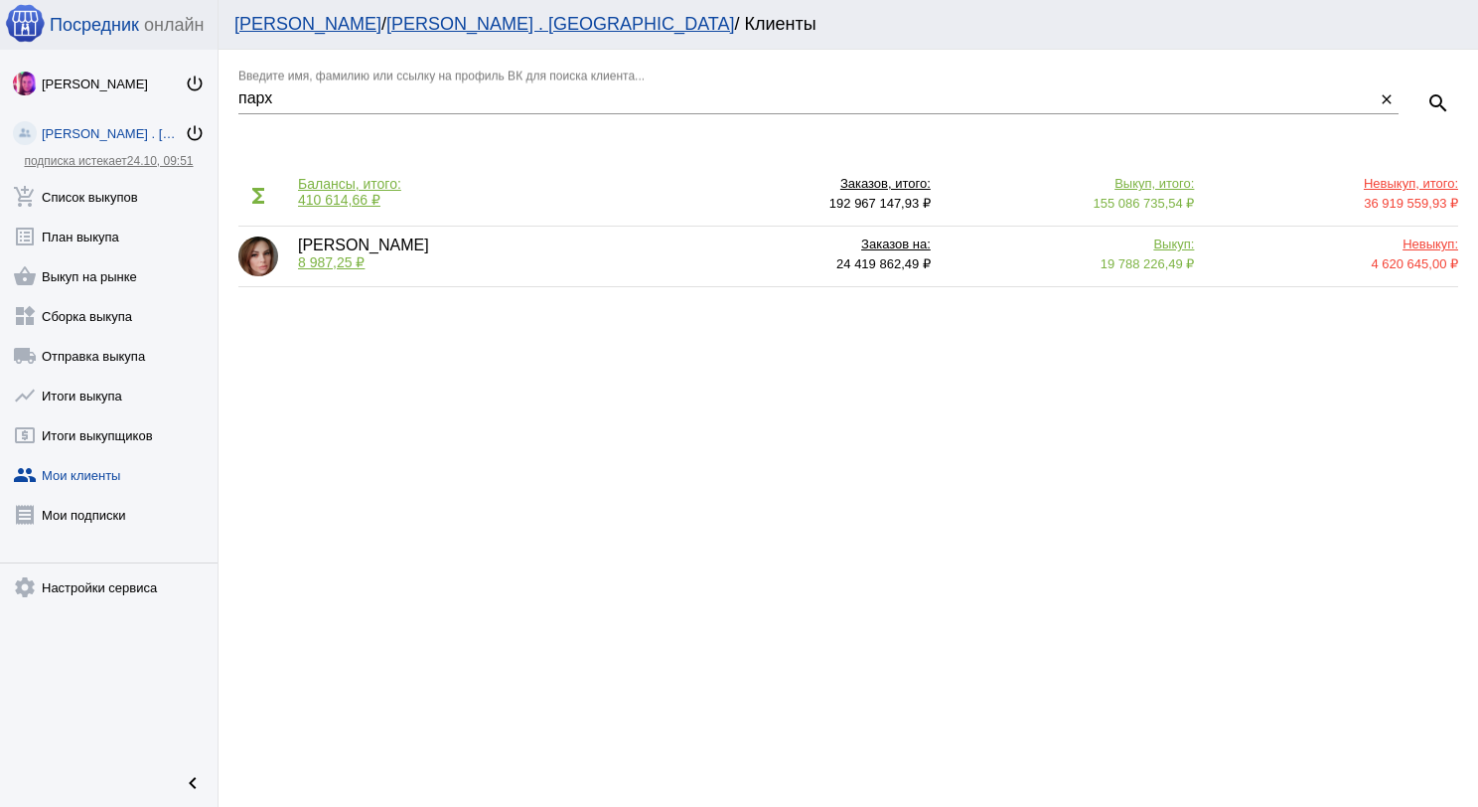
click at [336, 268] on span "8 987,25 ₽" at bounding box center [331, 262] width 67 height 16
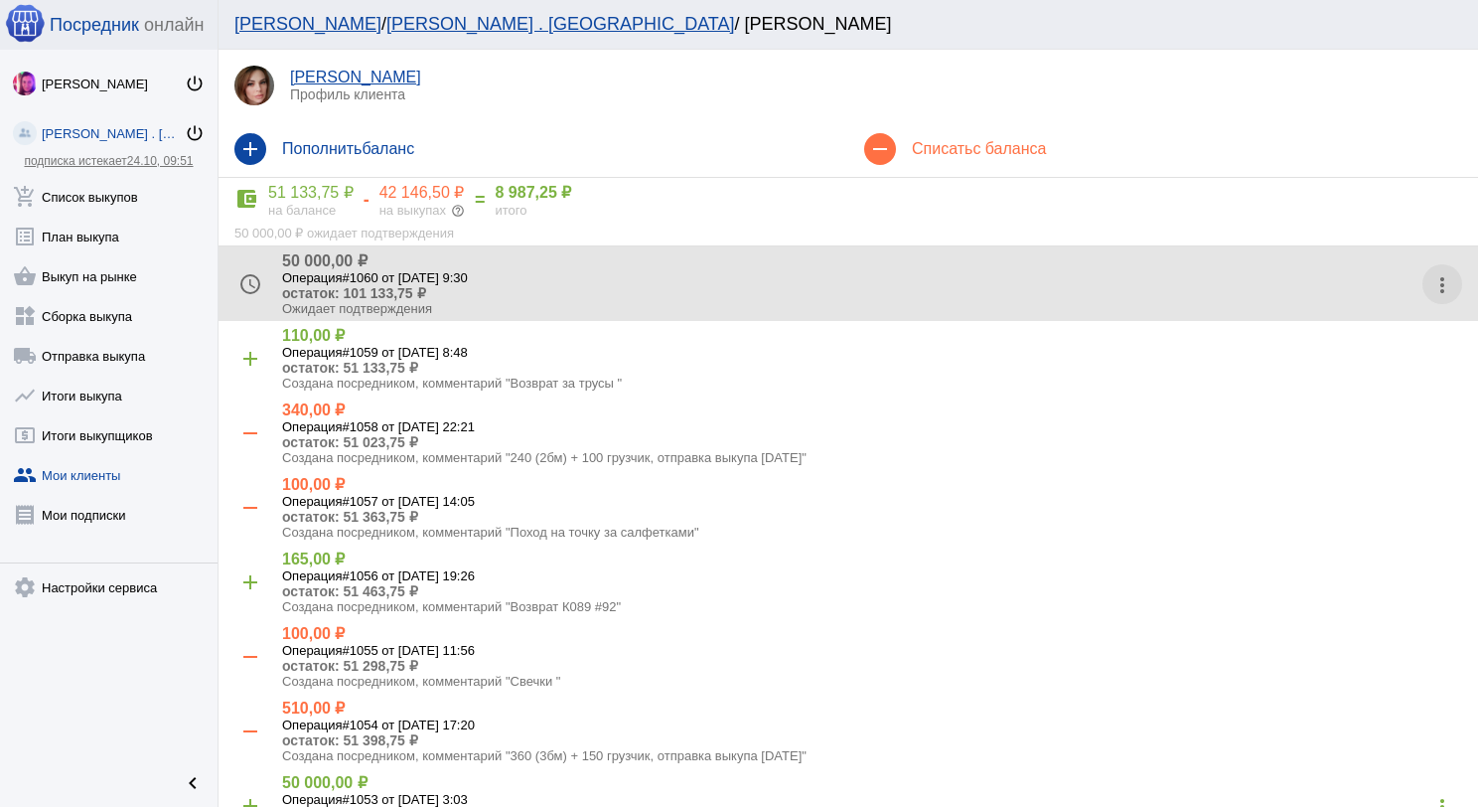
click at [1426, 278] on mat-icon "more_vert" at bounding box center [1442, 285] width 32 height 32
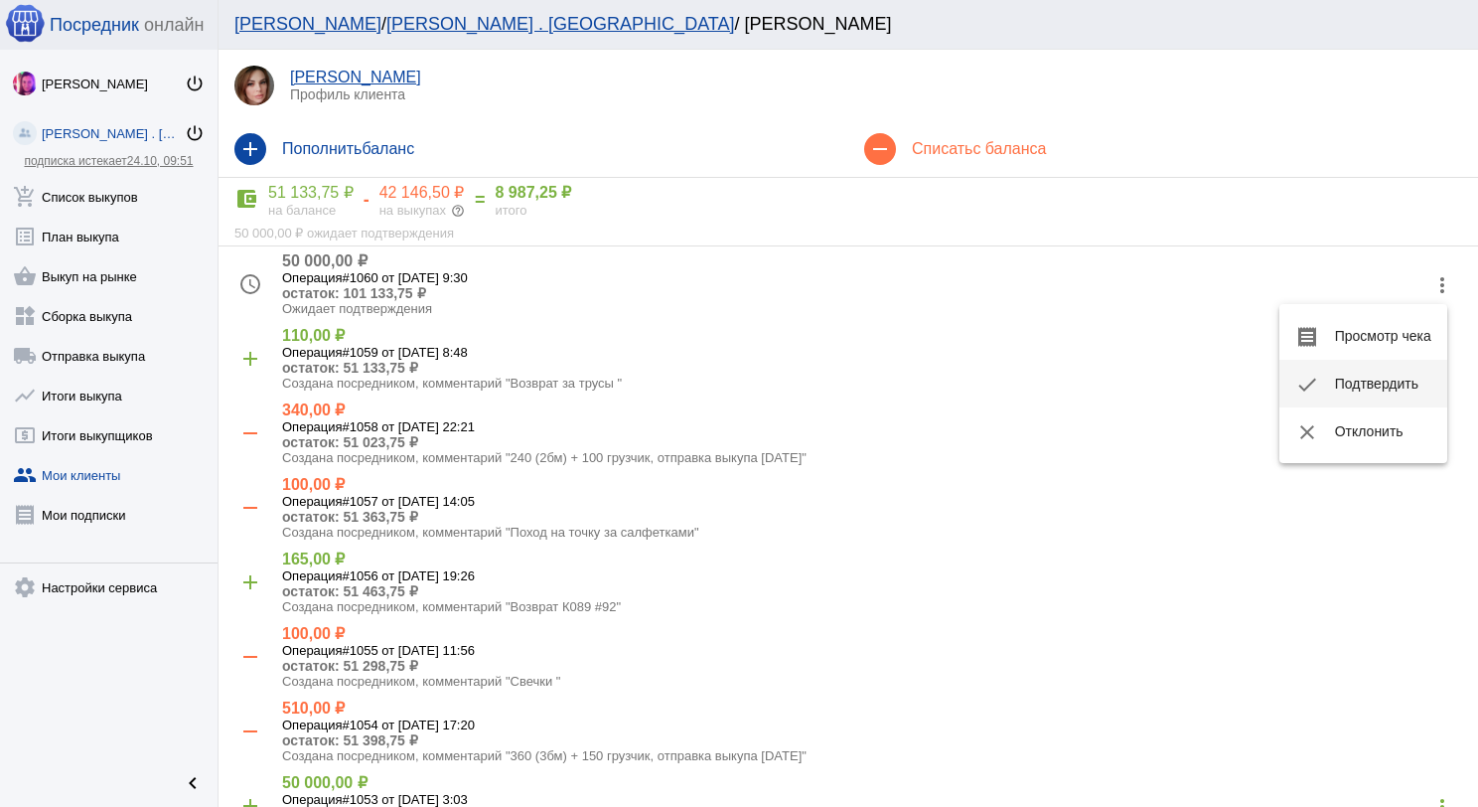
click at [1387, 371] on button "check Подтвердить" at bounding box center [1363, 384] width 168 height 48
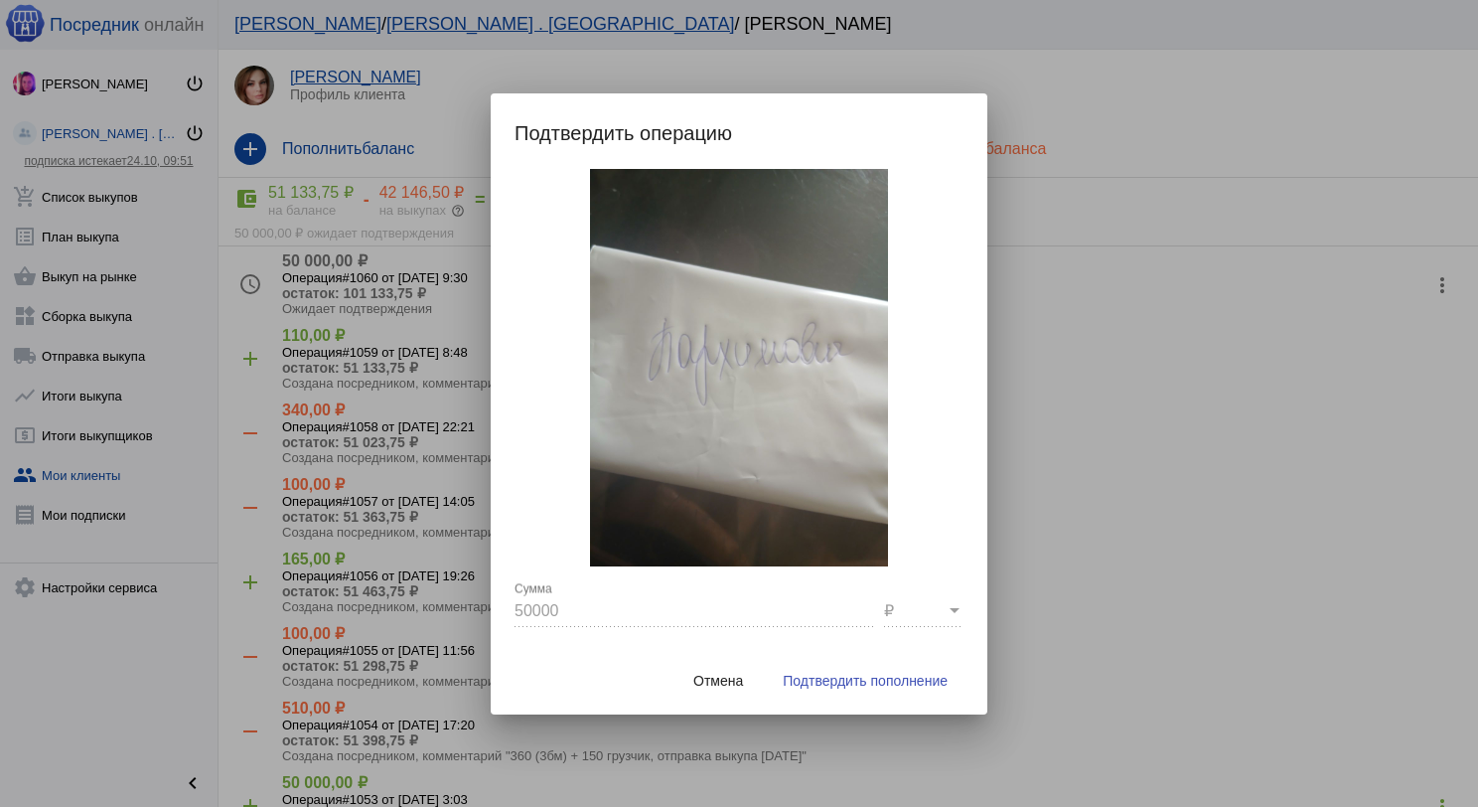
click at [886, 678] on span "Подтвердить пополнение" at bounding box center [865, 680] width 165 height 16
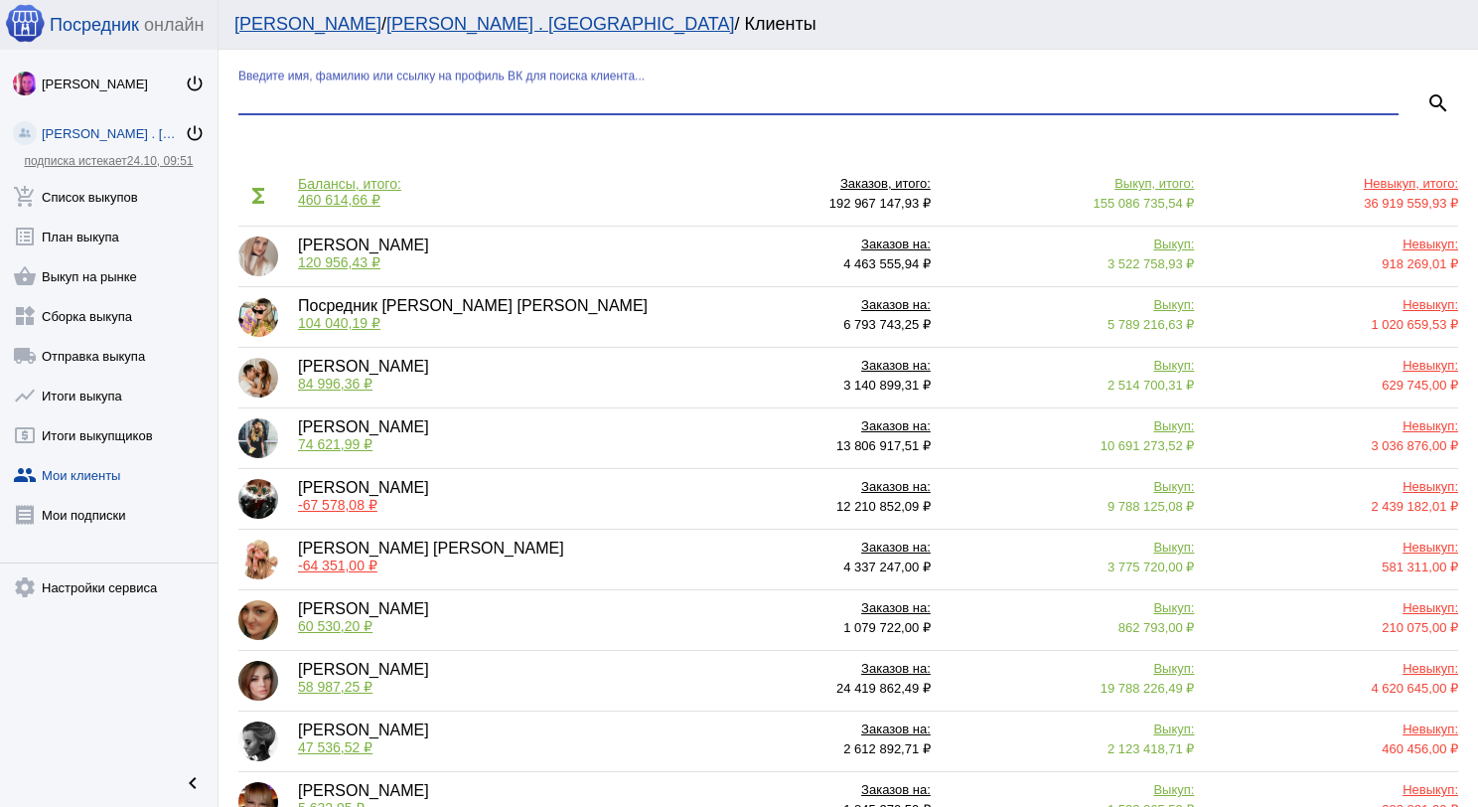
click at [302, 94] on input "Введите имя, фамилию или ссылку на профиль ВК для поиска клиента..." at bounding box center [818, 98] width 1160 height 18
type input "[PERSON_NAME]"
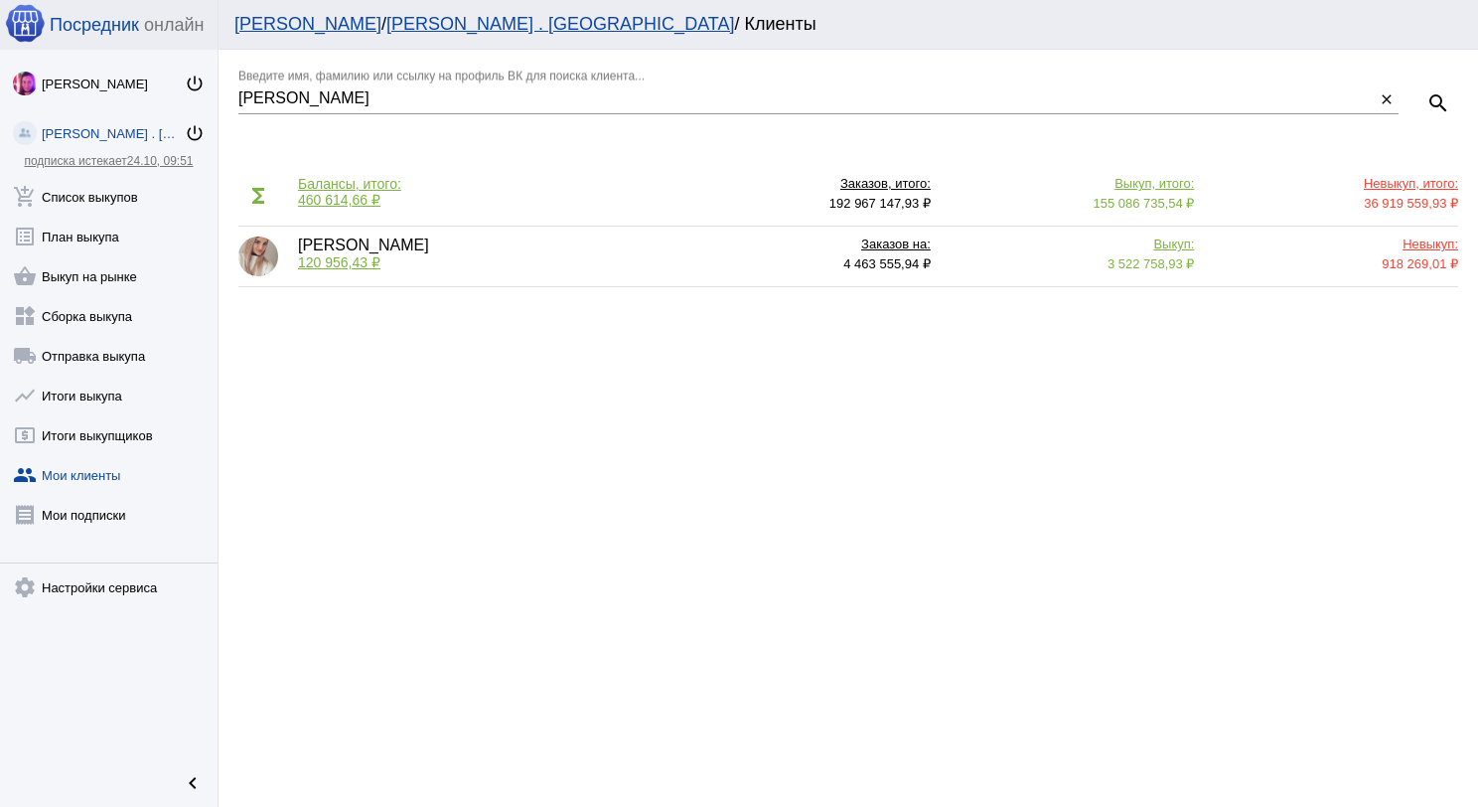
click at [314, 256] on span "120 956,43 ₽" at bounding box center [339, 262] width 82 height 16
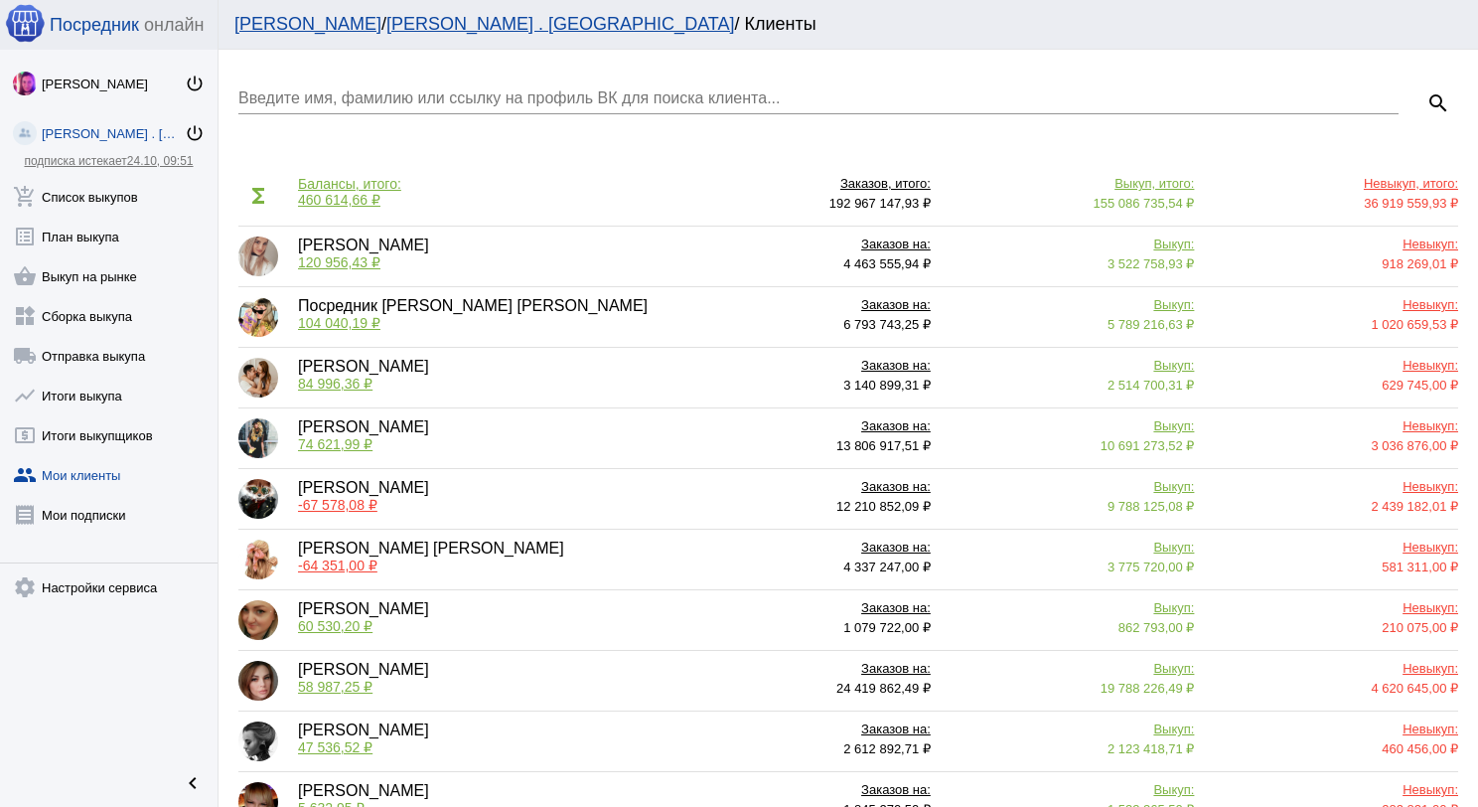
click at [274, 87] on div "Введите имя, фамилию или ссылку на профиль ВК для поиска клиента..." at bounding box center [818, 92] width 1160 height 45
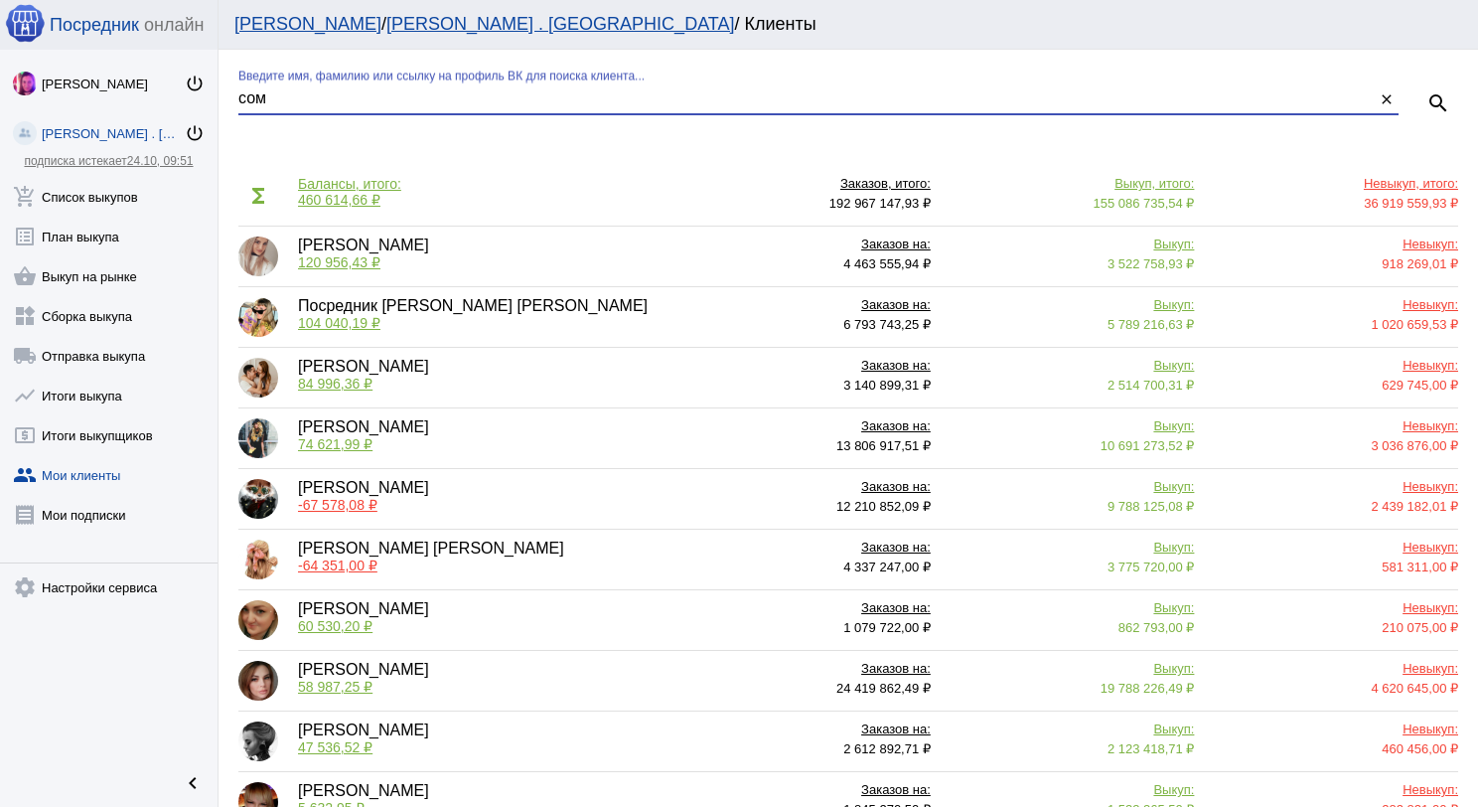
type input "сом"
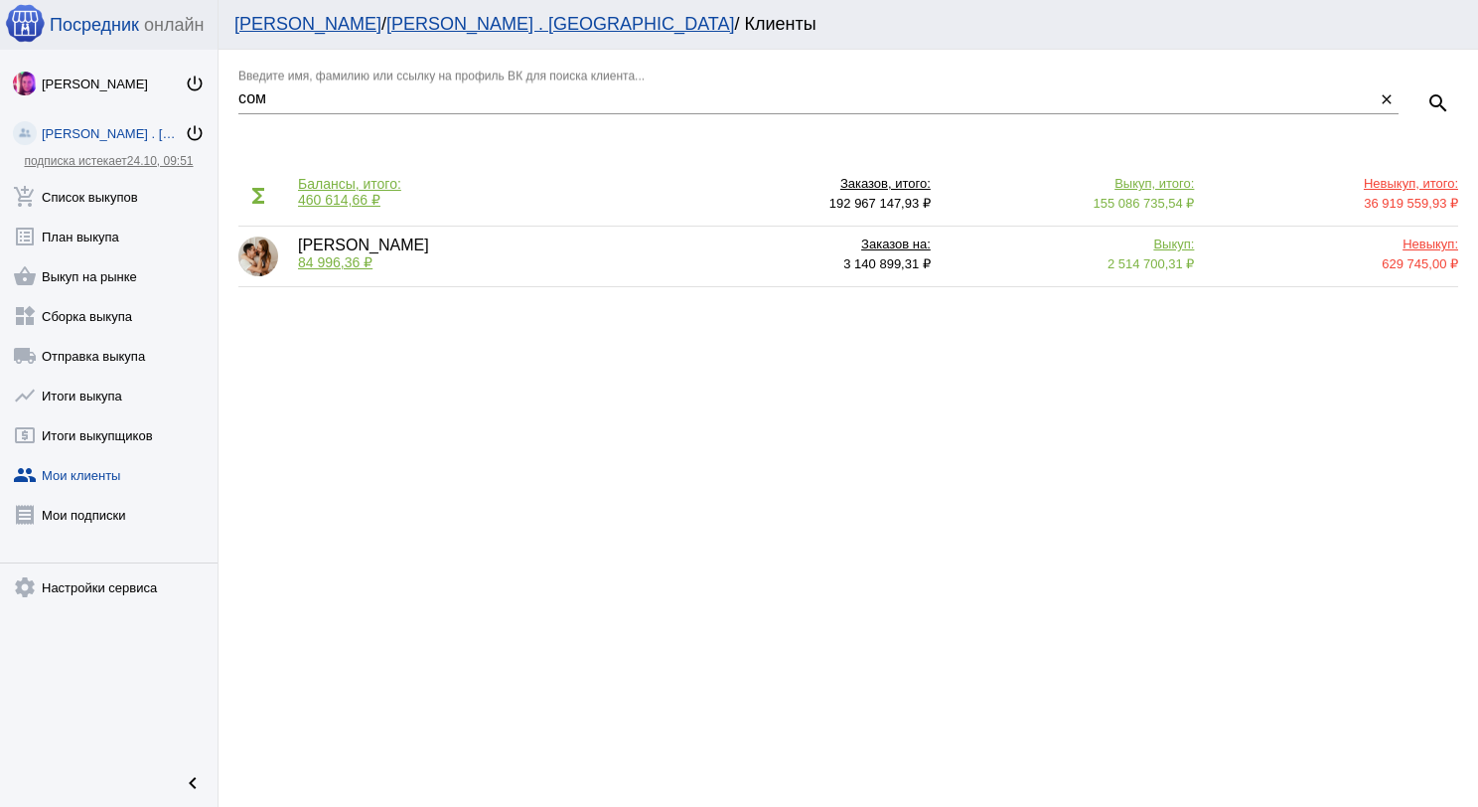
drag, startPoint x: 315, startPoint y: 261, endPoint x: 332, endPoint y: 274, distance: 21.3
click at [317, 262] on span "84 996,36 ₽" at bounding box center [335, 262] width 75 height 16
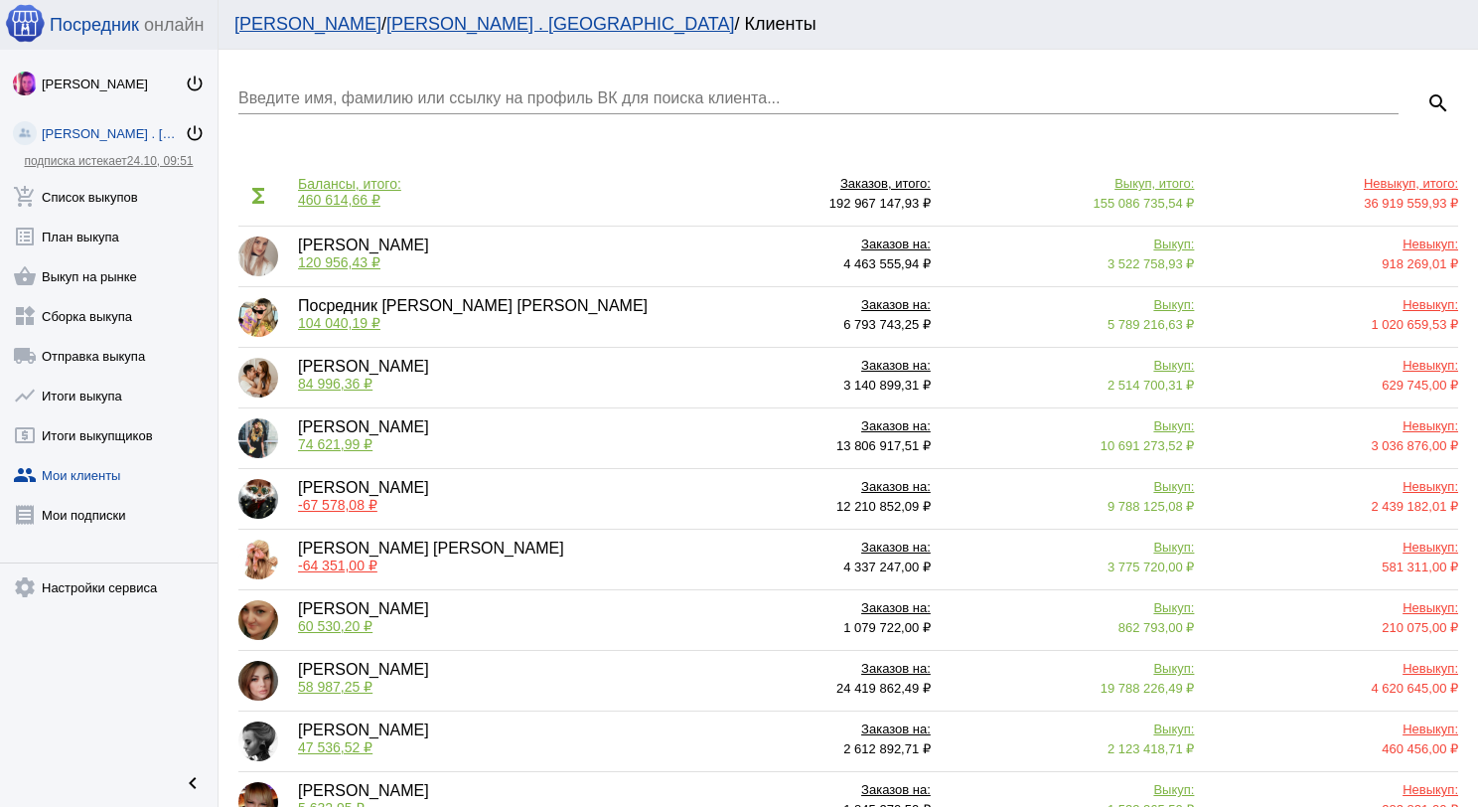
click at [472, 95] on input "Введите имя, фамилию или ссылку на профиль ВК для поиска клиента..." at bounding box center [818, 98] width 1160 height 18
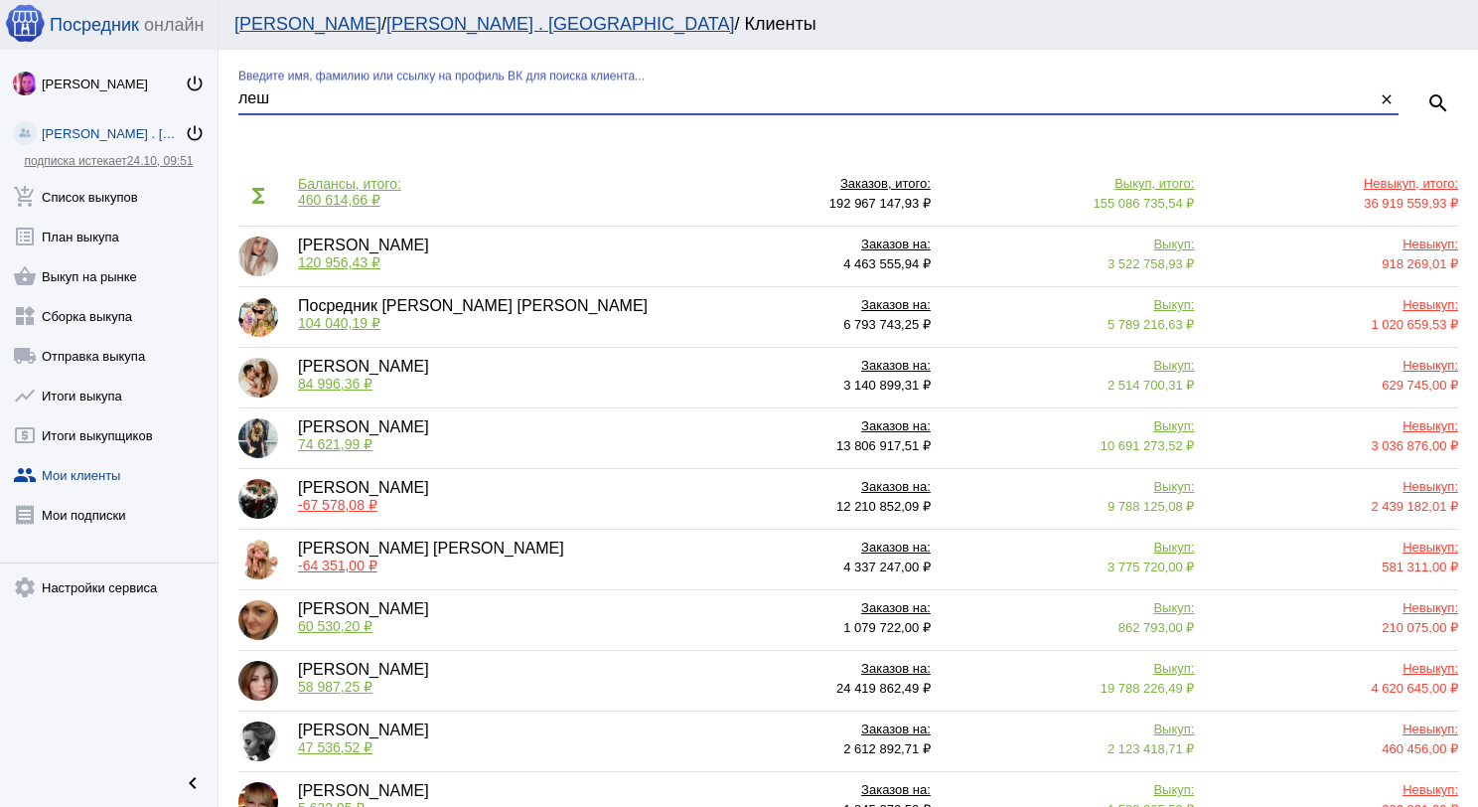
type input "леш"
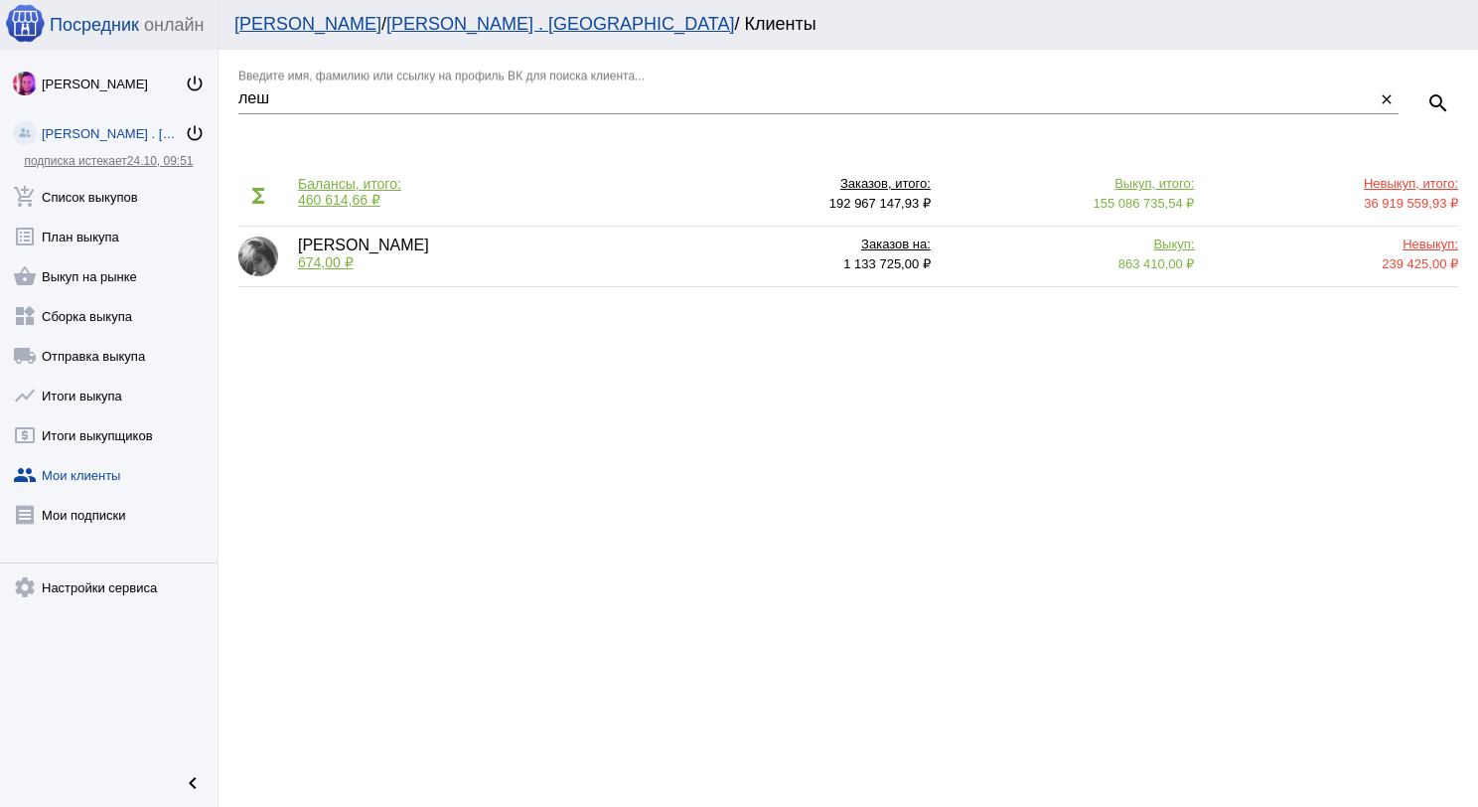
click at [338, 262] on span "674,00 ₽" at bounding box center [326, 262] width 56 height 16
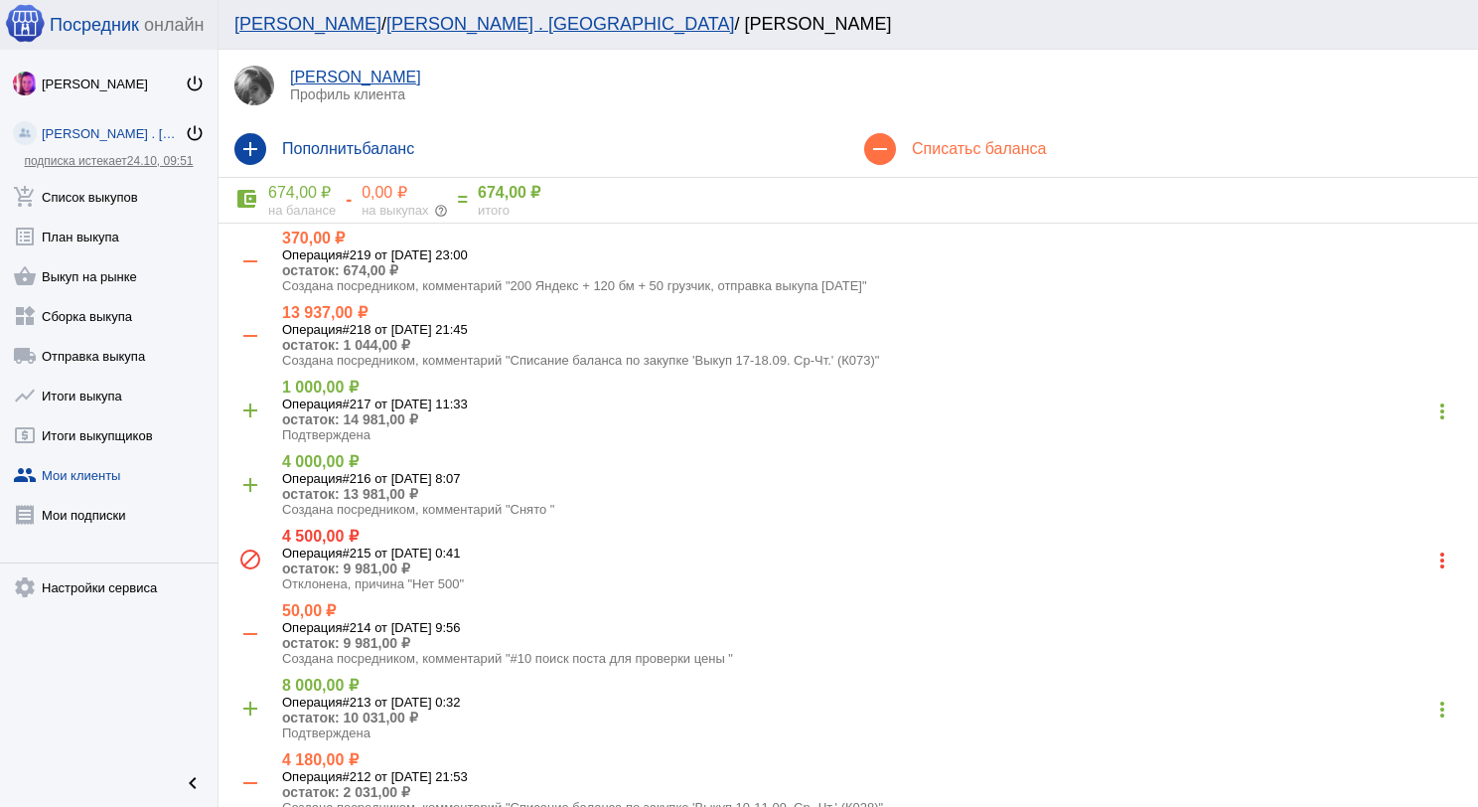
click at [261, 163] on div "add Пополнить баланс" at bounding box center [534, 149] width 630 height 56
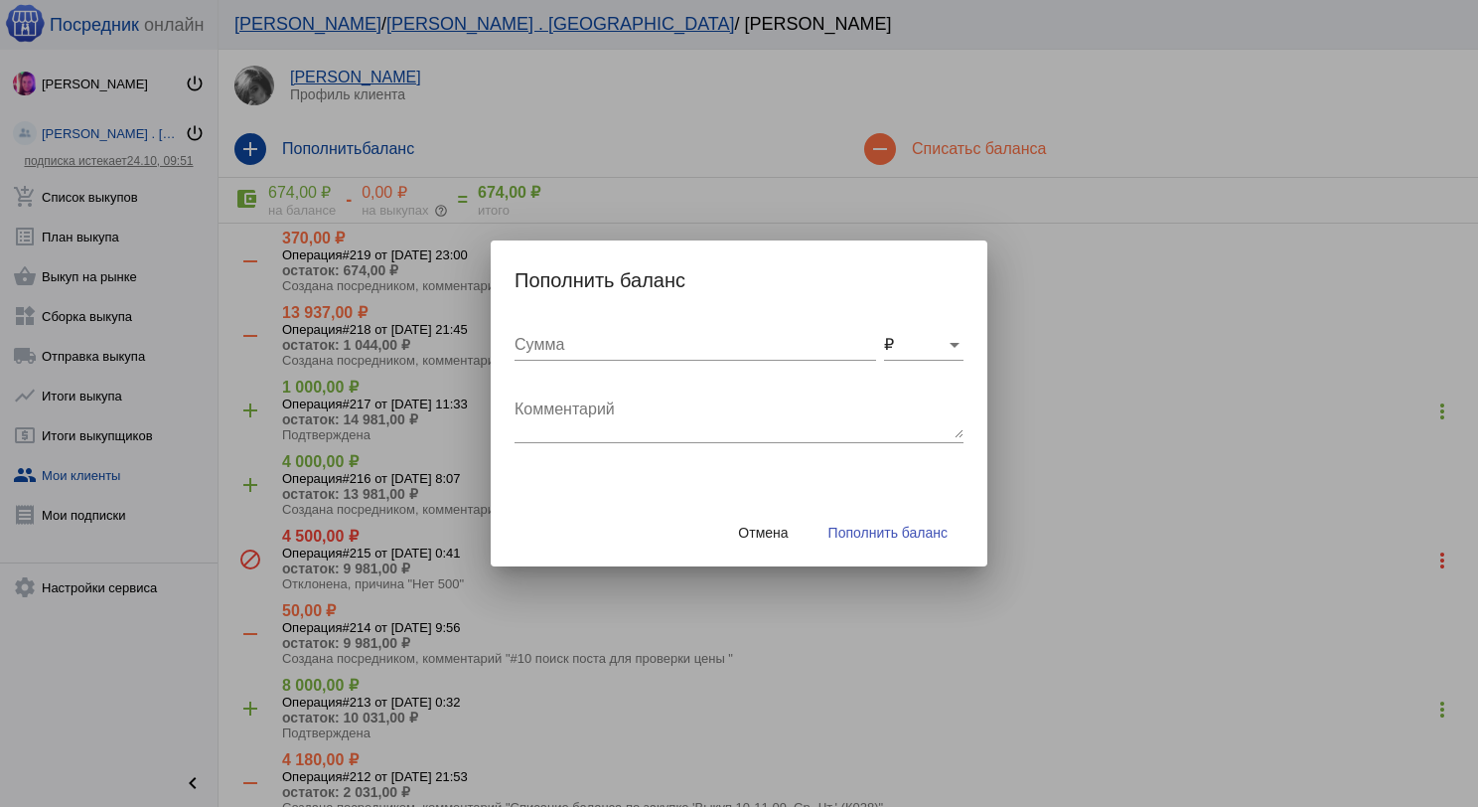
click at [556, 352] on input "Сумма" at bounding box center [696, 345] width 362 height 18
type input "80"
click at [567, 418] on textarea "Комментарий" at bounding box center [739, 418] width 449 height 40
type textarea "Орг сбор куртка"
click at [834, 532] on span "Пополнить баланс" at bounding box center [887, 532] width 119 height 16
